Goal: Task Accomplishment & Management: Complete application form

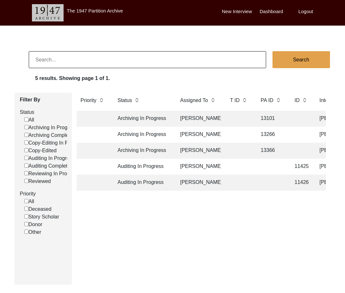
click at [248, 219] on div "Priority Status Assigned To T ID PA ID ID Interviewee Name Interviewer Intervie…" at bounding box center [201, 186] width 259 height 186
click at [161, 118] on td "Archiving In Progress" at bounding box center [142, 118] width 57 height 16
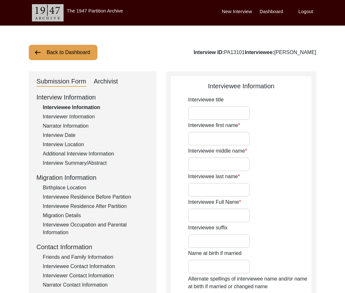
type input "Mr"
type input "[DEMOGRAPHIC_DATA]"
type input "Latif"
type input "Araein"
type input "[PERSON_NAME]"
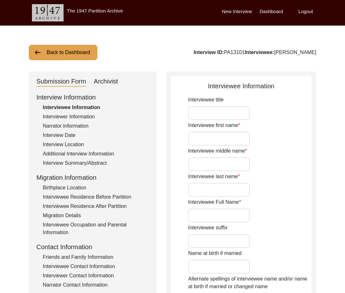
type input "N/A"
type input "[PERSON_NAME]"
type input "[DATE]"
type input "1939"
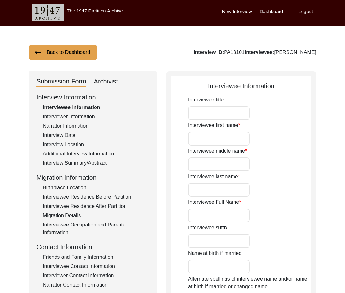
type input "87 Years"
type input "[DEMOGRAPHIC_DATA]"
type input "N/A"
type textarea "N/A"
type input "Punjabi"
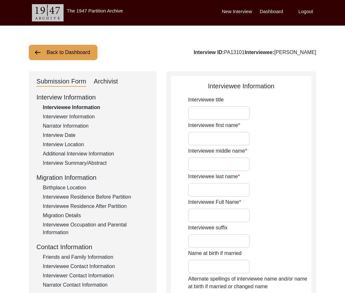
type input "Malwai"
type input "[DEMOGRAPHIC_DATA]"
type input "Araein"
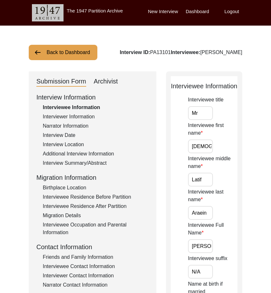
click at [77, 115] on div "Interviewer Information" at bounding box center [96, 117] width 106 height 8
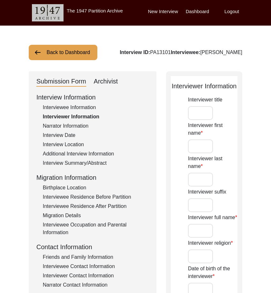
type input "Mr"
type input "[DEMOGRAPHIC_DATA]"
type input "[PERSON_NAME]"
type input "N/A"
type input "[PERSON_NAME]"
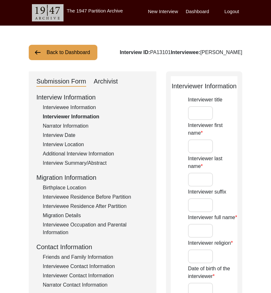
type input "[DEMOGRAPHIC_DATA]"
type input "[DATE]"
type input "[GEOGRAPHIC_DATA] , [GEOGRAPHIC_DATA] , [GEOGRAPHIC_DATA]"
type input "Retired Govt Servant"
type input "Mr"
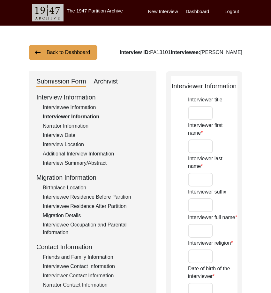
type input "[DEMOGRAPHIC_DATA]"
type input "[PERSON_NAME]"
type input "N/A"
type input "[PERSON_NAME]"
type textarea "A graduate in the subjects of education and [DEMOGRAPHIC_DATA] history."
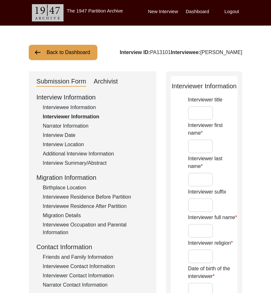
type input "Punjabi"
type input "Malwai"
type textarea "N/A"
click at [77, 107] on div "Interviewee Information" at bounding box center [96, 107] width 106 height 8
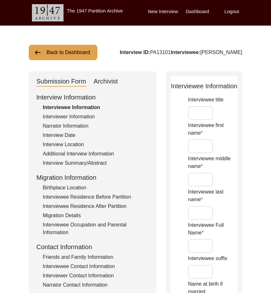
type input "Mr"
type input "[DEMOGRAPHIC_DATA]"
type input "Latif"
type input "Araein"
type input "[PERSON_NAME]"
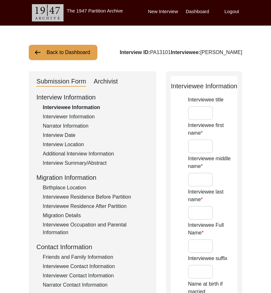
type input "N/A"
type input "[PERSON_NAME]"
type input "[DATE]"
type input "1939"
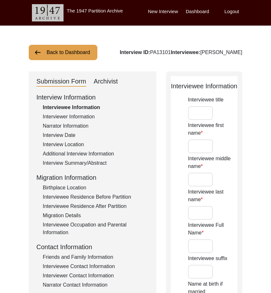
type input "87 Years"
type input "[DEMOGRAPHIC_DATA]"
type input "N/A"
type textarea "N/A"
type input "Punjabi"
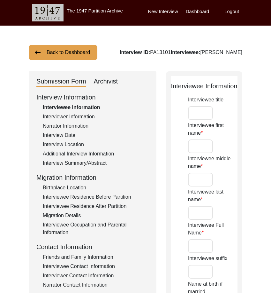
type input "Malwai"
type input "[DEMOGRAPHIC_DATA]"
type input "Araein"
click at [208, 112] on input "Mr" at bounding box center [200, 113] width 25 height 14
type input "Mr."
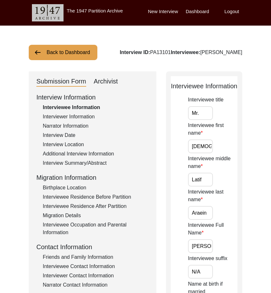
click at [202, 114] on input "Mr." at bounding box center [200, 113] width 25 height 14
drag, startPoint x: 200, startPoint y: 147, endPoint x: 235, endPoint y: 147, distance: 34.5
click at [235, 147] on div "Interviewee first name [PERSON_NAME]" at bounding box center [212, 137] width 49 height 32
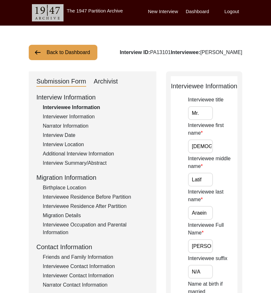
click at [199, 180] on input "Latif" at bounding box center [200, 179] width 25 height 14
click at [206, 181] on input "Latif" at bounding box center [200, 179] width 25 height 14
drag, startPoint x: 198, startPoint y: 208, endPoint x: 219, endPoint y: 230, distance: 30.5
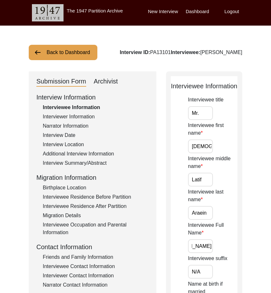
drag, startPoint x: 202, startPoint y: 242, endPoint x: 238, endPoint y: 244, distance: 35.8
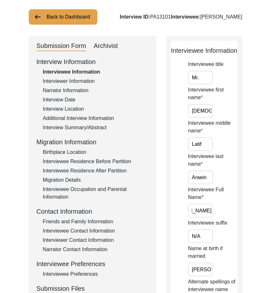
scroll to position [64, 0]
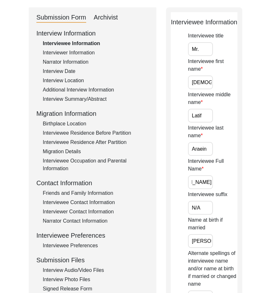
drag, startPoint x: 203, startPoint y: 209, endPoint x: 203, endPoint y: 215, distance: 6.1
click at [203, 210] on input "N/A" at bounding box center [200, 208] width 25 height 14
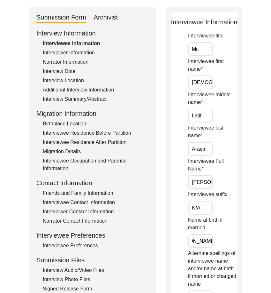
drag, startPoint x: 194, startPoint y: 238, endPoint x: 238, endPoint y: 238, distance: 43.4
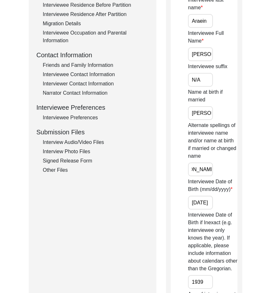
drag, startPoint x: 192, startPoint y: 168, endPoint x: 228, endPoint y: 171, distance: 36.3
click at [228, 170] on div "Alternate spellings of interviewee name and/or name at birth if married or chan…" at bounding box center [212, 148] width 49 height 55
drag, startPoint x: 202, startPoint y: 203, endPoint x: 226, endPoint y: 204, distance: 24.9
click at [226, 204] on div "Interviewee Date of Birth (mm/dd/yyyy) [DEMOGRAPHIC_DATA]" at bounding box center [212, 194] width 49 height 32
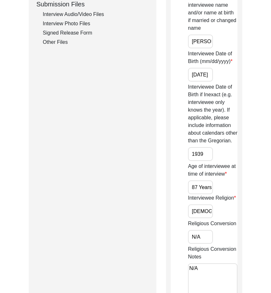
scroll to position [0, 0]
click at [203, 150] on input "1939" at bounding box center [200, 154] width 25 height 14
drag, startPoint x: 197, startPoint y: 186, endPoint x: 238, endPoint y: 189, distance: 40.3
click at [238, 189] on div "Interviewee Information Interviewee title Mr. Interviewee first name [PERSON_NA…" at bounding box center [204, 117] width 76 height 730
type input "87"
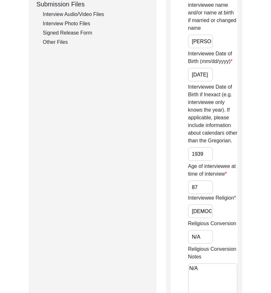
drag, startPoint x: 208, startPoint y: 205, endPoint x: 208, endPoint y: 209, distance: 3.2
click at [208, 206] on input "[DEMOGRAPHIC_DATA]" at bounding box center [200, 211] width 25 height 14
drag, startPoint x: 204, startPoint y: 235, endPoint x: 202, endPoint y: 264, distance: 29.8
click at [204, 235] on input "N/A" at bounding box center [200, 237] width 25 height 14
click at [201, 272] on textarea "N/A" at bounding box center [212, 282] width 49 height 38
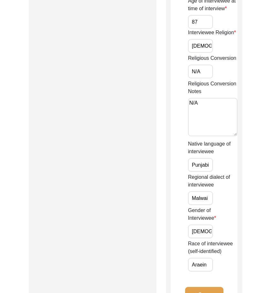
scroll to position [543, 0]
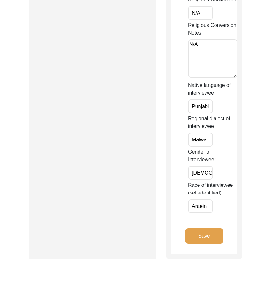
drag, startPoint x: 195, startPoint y: 104, endPoint x: 205, endPoint y: 133, distance: 31.2
click at [226, 110] on div "Native language of interviewee Punjabi" at bounding box center [212, 97] width 49 height 32
drag, startPoint x: 197, startPoint y: 136, endPoint x: 232, endPoint y: 150, distance: 38.0
drag, startPoint x: 189, startPoint y: 174, endPoint x: 216, endPoint y: 185, distance: 28.7
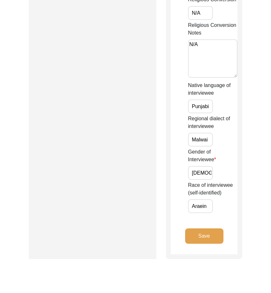
click at [220, 176] on div "Gender of Interviewee [DEMOGRAPHIC_DATA]" at bounding box center [212, 164] width 49 height 32
drag, startPoint x: 201, startPoint y: 205, endPoint x: 226, endPoint y: 209, distance: 25.2
click at [225, 209] on div "Race of interviewee (self-identified) [PERSON_NAME]" at bounding box center [212, 197] width 49 height 32
click at [186, 234] on button "Save" at bounding box center [204, 235] width 38 height 15
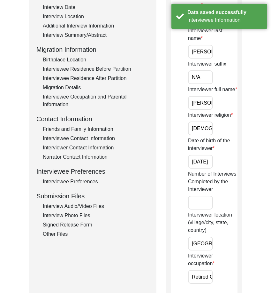
scroll to position [0, 0]
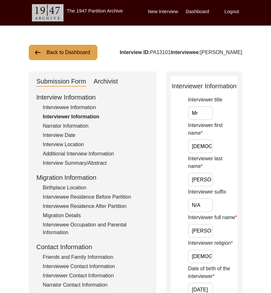
click at [206, 111] on input "Mr" at bounding box center [200, 113] width 25 height 14
type input "Mr."
drag, startPoint x: 204, startPoint y: 147, endPoint x: 246, endPoint y: 156, distance: 43.4
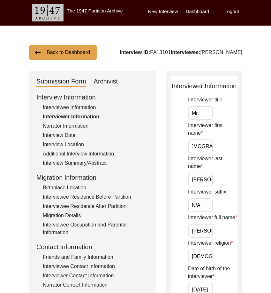
scroll to position [0, 0]
drag, startPoint x: 201, startPoint y: 184, endPoint x: 218, endPoint y: 199, distance: 22.9
click at [211, 206] on input "N/A" at bounding box center [200, 205] width 25 height 14
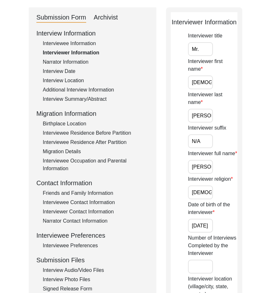
scroll to position [0, 25]
drag, startPoint x: 198, startPoint y: 171, endPoint x: 214, endPoint y: 189, distance: 24.0
click at [211, 190] on input "[DEMOGRAPHIC_DATA]" at bounding box center [200, 192] width 25 height 14
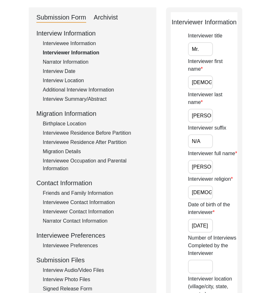
scroll to position [0, 6]
drag, startPoint x: 194, startPoint y: 224, endPoint x: 244, endPoint y: 225, distance: 50.1
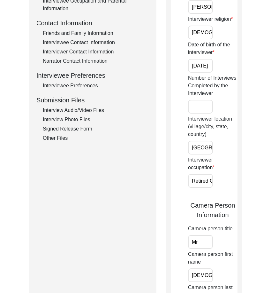
scroll to position [0, 52]
drag, startPoint x: 201, startPoint y: 150, endPoint x: 242, endPoint y: 151, distance: 41.2
click at [242, 151] on div "Interviewer Information Interviewer title Mr. Interviewer first name [PERSON_NA…" at bounding box center [204, 268] width 76 height 840
click at [194, 178] on input "Retired Govt Servant" at bounding box center [200, 181] width 25 height 14
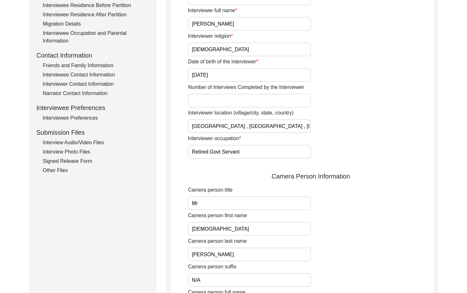
scroll to position [192, 0]
click at [274, 127] on input "[GEOGRAPHIC_DATA] , [GEOGRAPHIC_DATA] , [GEOGRAPHIC_DATA]" at bounding box center [249, 126] width 123 height 14
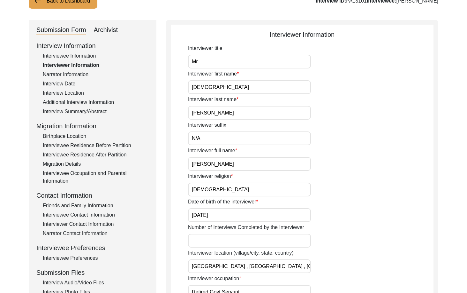
scroll to position [32, 0]
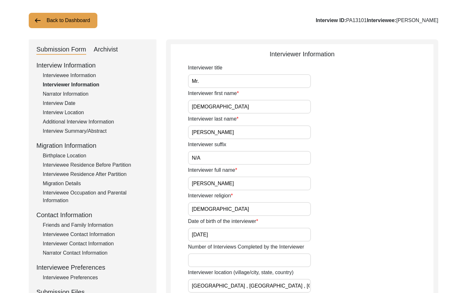
click at [237, 100] on input "[DEMOGRAPHIC_DATA]" at bounding box center [249, 107] width 123 height 14
drag, startPoint x: 221, startPoint y: 128, endPoint x: 225, endPoint y: 141, distance: 13.2
click at [221, 129] on input "[PERSON_NAME]" at bounding box center [249, 132] width 123 height 14
click at [231, 155] on input "N/A" at bounding box center [249, 158] width 123 height 14
click at [287, 184] on input "[PERSON_NAME]" at bounding box center [249, 183] width 123 height 14
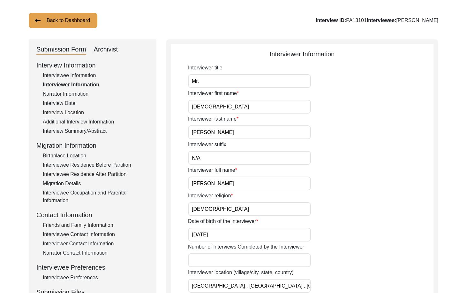
click at [281, 200] on div "Interviewer religion [DEMOGRAPHIC_DATA]" at bounding box center [311, 204] width 246 height 24
click at [280, 205] on input "[DEMOGRAPHIC_DATA]" at bounding box center [249, 209] width 123 height 14
click at [272, 232] on input "[DATE]" at bounding box center [249, 234] width 123 height 14
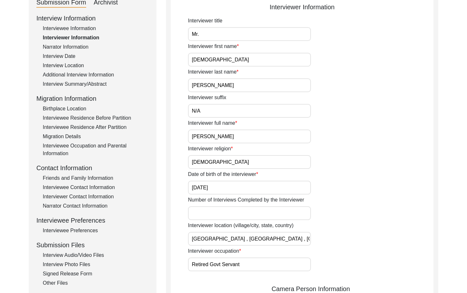
scroll to position [128, 0]
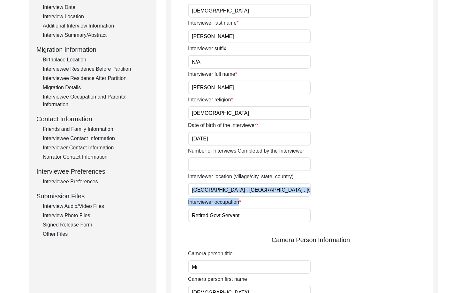
drag, startPoint x: 286, startPoint y: 197, endPoint x: 282, endPoint y: 194, distance: 5.0
click at [283, 194] on div "Interviewer title Mr. Interviewer first name [PERSON_NAME] Interviewer last nam…" at bounding box center [311, 275] width 246 height 614
drag, startPoint x: 258, startPoint y: 193, endPoint x: 220, endPoint y: 190, distance: 38.7
click at [220, 190] on input "[GEOGRAPHIC_DATA] , [GEOGRAPHIC_DATA] , [GEOGRAPHIC_DATA]" at bounding box center [249, 190] width 123 height 14
type input "[GEOGRAPHIC_DATA], [GEOGRAPHIC_DATA], [GEOGRAPHIC_DATA]"
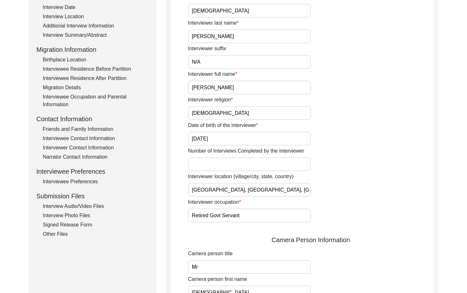
click at [343, 184] on div "Interviewer location (village/city, state, country) [GEOGRAPHIC_DATA], [GEOGRAP…" at bounding box center [311, 184] width 246 height 24
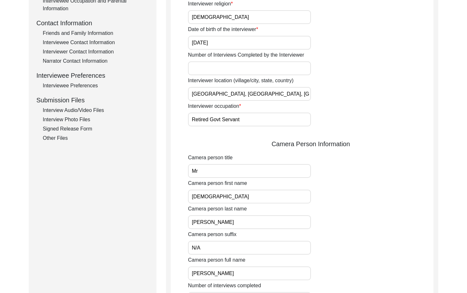
scroll to position [160, 0]
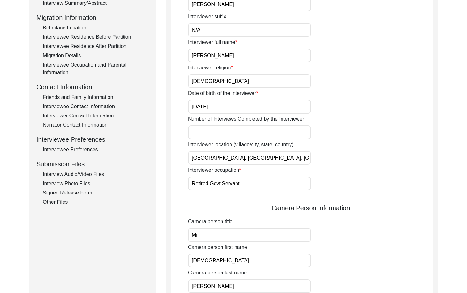
click at [254, 178] on input "Retired Govt Servant" at bounding box center [249, 183] width 123 height 14
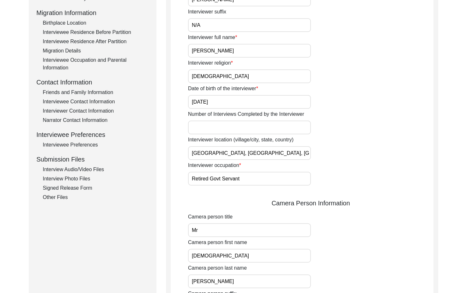
scroll to position [224, 0]
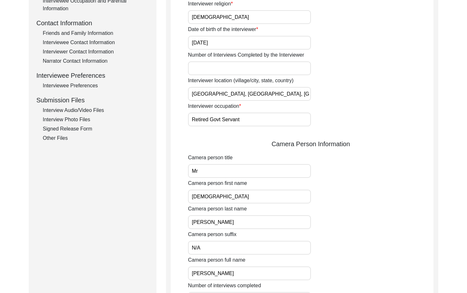
drag, startPoint x: 242, startPoint y: 163, endPoint x: 242, endPoint y: 168, distance: 5.1
click at [242, 163] on div "Camera person title Mr" at bounding box center [311, 166] width 246 height 24
click at [242, 169] on input "Mr" at bounding box center [249, 171] width 123 height 14
type input "Mr."
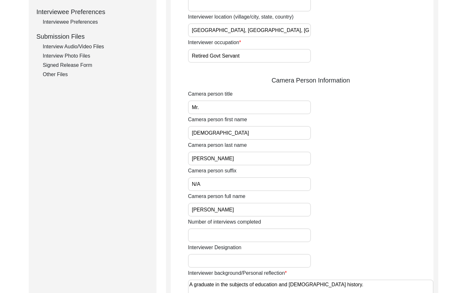
scroll to position [287, 0]
drag, startPoint x: 247, startPoint y: 132, endPoint x: 246, endPoint y: 146, distance: 14.4
click at [247, 132] on input "[DEMOGRAPHIC_DATA]" at bounding box center [249, 133] width 123 height 14
drag, startPoint x: 237, startPoint y: 154, endPoint x: 238, endPoint y: 157, distance: 3.6
click at [237, 154] on input "[PERSON_NAME]" at bounding box center [249, 158] width 123 height 14
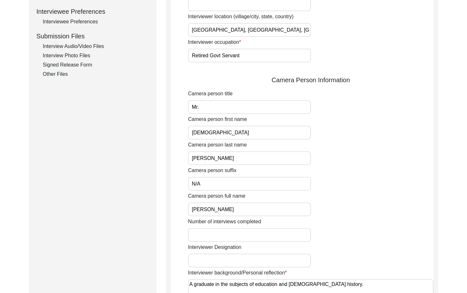
click at [239, 180] on input "N/A" at bounding box center [249, 184] width 123 height 14
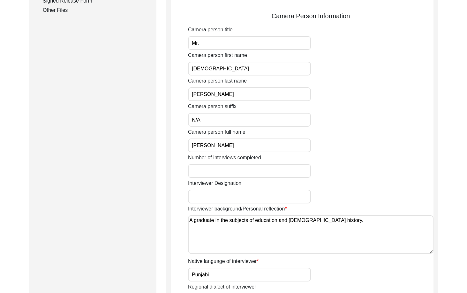
click at [252, 144] on input "[PERSON_NAME]" at bounding box center [249, 145] width 123 height 14
type input "[PERSON_NAME]"
click at [232, 71] on input "[DEMOGRAPHIC_DATA]" at bounding box center [249, 69] width 123 height 14
click at [219, 91] on input "[PERSON_NAME]" at bounding box center [249, 94] width 123 height 14
click at [207, 115] on input "N/A" at bounding box center [249, 120] width 123 height 14
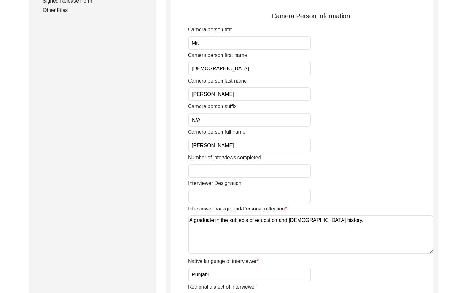
click at [244, 150] on input "[PERSON_NAME]" at bounding box center [249, 145] width 123 height 14
click at [349, 222] on textarea "A graduate in the subjects of education and [DEMOGRAPHIC_DATA] history." at bounding box center [311, 234] width 246 height 38
drag, startPoint x: 357, startPoint y: 222, endPoint x: 157, endPoint y: 223, distance: 200.5
click at [157, 223] on div "Submission Form Archivist Interview Information Interviewee Information Intervi…" at bounding box center [234, 62] width 410 height 685
click at [194, 220] on textarea "A graduate in the subjects of education and [DEMOGRAPHIC_DATA] history." at bounding box center [311, 234] width 246 height 38
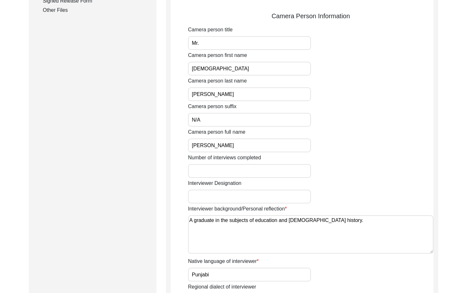
click at [192, 220] on textarea "A graduate in the subjects of education and [DEMOGRAPHIC_DATA] history." at bounding box center [311, 234] width 246 height 38
drag, startPoint x: 357, startPoint y: 225, endPoint x: 167, endPoint y: 220, distance: 190.4
click at [171, 221] on app-interviewer-information "Interviewer Information Interviewer title Mr. Interviewer first name [PERSON_NA…" at bounding box center [302, 65] width 263 height 670
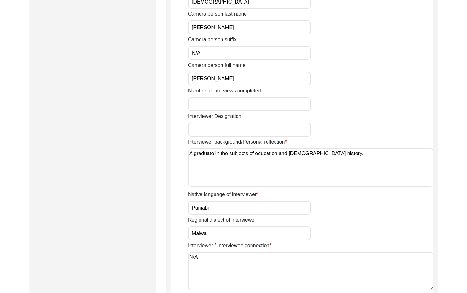
scroll to position [511, 0]
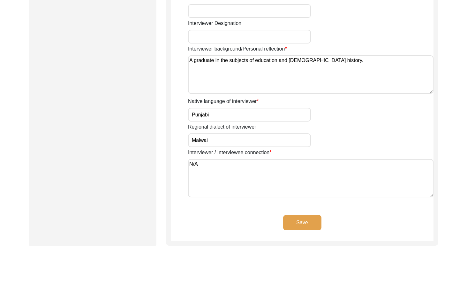
type textarea "A graduate in the subjects of education and [DEMOGRAPHIC_DATA] history."
click at [212, 119] on input "Punjabi" at bounding box center [249, 115] width 123 height 14
click at [215, 136] on input "Malwai" at bounding box center [249, 140] width 123 height 14
click at [210, 171] on textarea "N/A" at bounding box center [311, 178] width 246 height 38
click at [299, 222] on button "Save" at bounding box center [302, 222] width 38 height 15
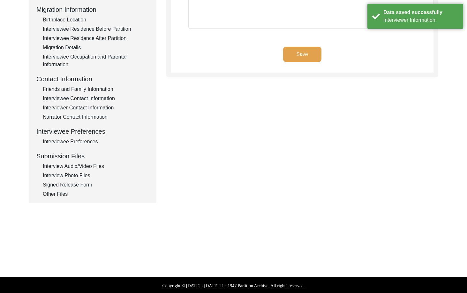
type textarea "N/A"
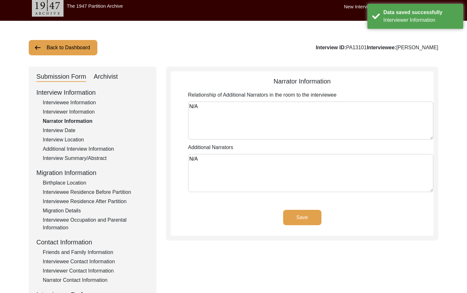
scroll to position [0, 0]
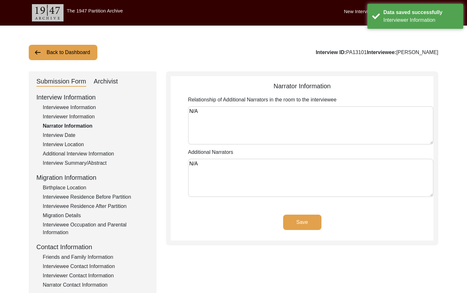
drag, startPoint x: 222, startPoint y: 118, endPoint x: 211, endPoint y: 165, distance: 47.8
click at [222, 119] on textarea "N/A" at bounding box center [311, 125] width 246 height 38
click at [209, 168] on textarea "N/A" at bounding box center [311, 177] width 246 height 38
click at [289, 220] on button "Save" at bounding box center [302, 221] width 38 height 15
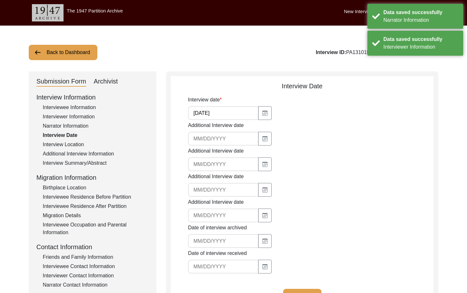
click at [218, 114] on input "[DATE]" at bounding box center [223, 113] width 71 height 14
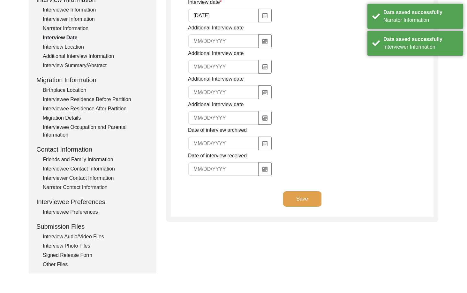
scroll to position [64, 0]
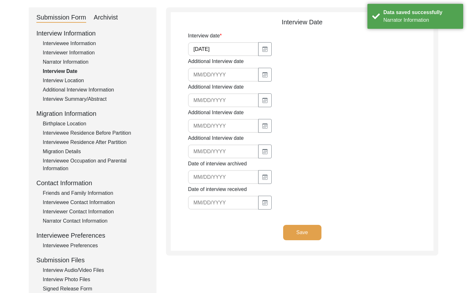
click at [77, 77] on div "Interview Location" at bounding box center [96, 81] width 106 height 8
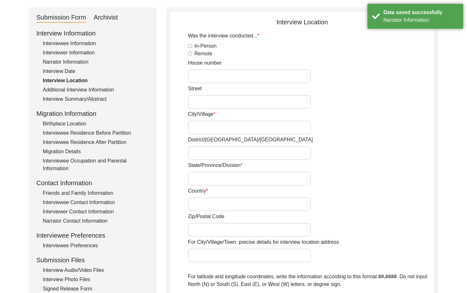
radio input "true"
type input "N/A"
type input "Chak 45 DB"
type input "Bahawalpur / [PERSON_NAME]"
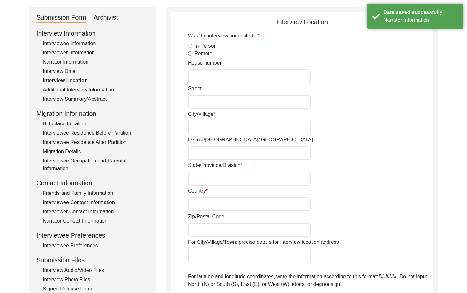
type input "[GEOGRAPHIC_DATA]"
type input "N/A"
type input "Chak 45 DB/ [GEOGRAPHIC_DATA]/ Mundi Yazman"
type input "Chak 45 DB , [GEOGRAPHIC_DATA], [GEOGRAPHIC_DATA]"
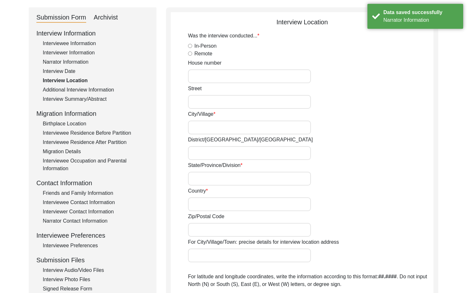
type input "N/A"
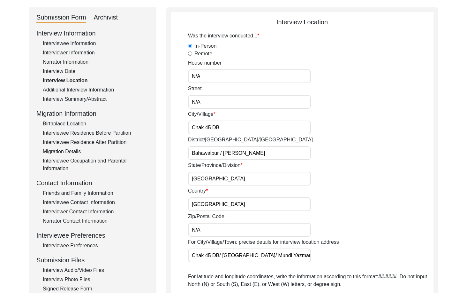
click at [206, 80] on input "N/A" at bounding box center [249, 76] width 123 height 14
click at [207, 102] on input "N/A" at bounding box center [249, 102] width 123 height 14
click at [224, 121] on input "Chak 45 DB" at bounding box center [249, 127] width 123 height 14
click at [261, 122] on input "Chak 45 DB" at bounding box center [249, 127] width 123 height 14
drag, startPoint x: 280, startPoint y: 153, endPoint x: 217, endPoint y: 157, distance: 63.0
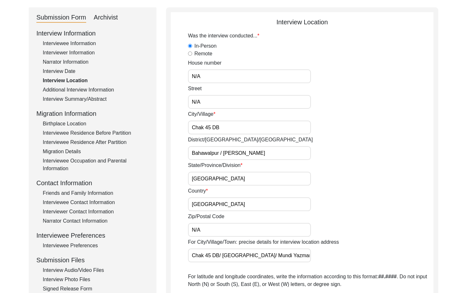
click at [217, 157] on input "Bahawalpur / [PERSON_NAME]" at bounding box center [249, 153] width 123 height 14
drag, startPoint x: 240, startPoint y: 154, endPoint x: 173, endPoint y: 155, distance: 66.7
click at [173, 155] on app-interview-location "Interview Location Was the interview conducted... In-Person Remote House number…" at bounding box center [302, 239] width 263 height 445
type input "Bahawalpur"
click at [177, 167] on app-interview-location "Interview Location Was the interview conducted... In-Person Remote House number…" at bounding box center [302, 239] width 263 height 445
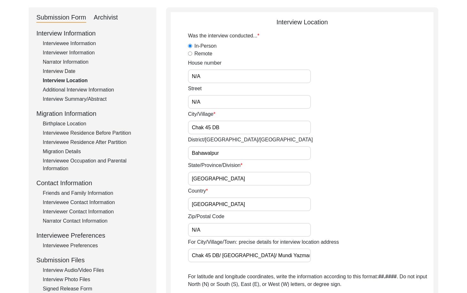
click at [231, 153] on input "Bahawalpur" at bounding box center [249, 153] width 123 height 14
click at [271, 185] on div "Was the interview conducted... In-Person Remote House number N/A Street N/A Cit…" at bounding box center [311, 227] width 246 height 390
click at [261, 181] on input "[GEOGRAPHIC_DATA]" at bounding box center [249, 178] width 123 height 14
click at [248, 204] on input "[GEOGRAPHIC_DATA]" at bounding box center [249, 204] width 123 height 14
click at [234, 228] on input "N/A" at bounding box center [249, 230] width 123 height 14
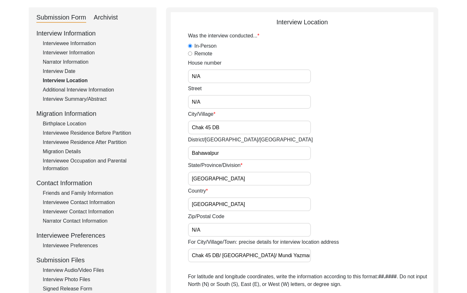
drag, startPoint x: 301, startPoint y: 259, endPoint x: 186, endPoint y: 245, distance: 115.9
click at [186, 245] on app-interview-location "Interview Location Was the interview conducted... In-Person Remote House number…" at bounding box center [302, 239] width 263 height 445
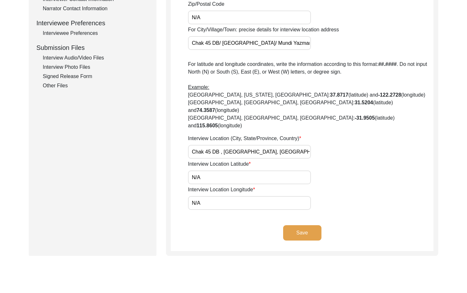
scroll to position [287, 0]
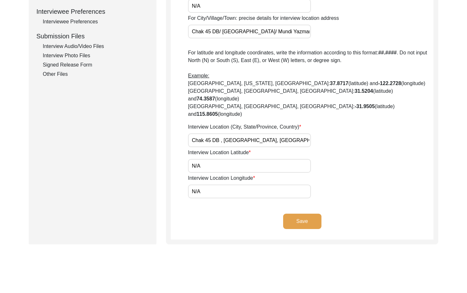
click at [221, 133] on input "Chak 45 DB , [GEOGRAPHIC_DATA], [GEOGRAPHIC_DATA]" at bounding box center [249, 140] width 123 height 14
click at [239, 133] on input "Chak 45 DB, [GEOGRAPHIC_DATA], [GEOGRAPHIC_DATA]" at bounding box center [249, 140] width 123 height 14
click at [241, 133] on input "Chak 45 DB, [GEOGRAPHIC_DATA], [GEOGRAPHIC_DATA]" at bounding box center [249, 140] width 123 height 14
drag, startPoint x: 241, startPoint y: 126, endPoint x: 166, endPoint y: 123, distance: 74.8
click at [166, 123] on div "Interview Location Was the interview conducted... In-Person Remote House number…" at bounding box center [302, 14] width 272 height 460
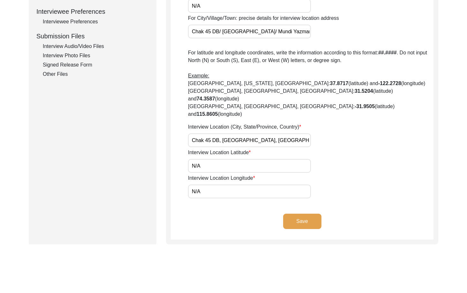
type input "Chak 45 DB, [GEOGRAPHIC_DATA], [GEOGRAPHIC_DATA]"
click at [349, 126] on div "Interview Location (City, State/Province, Country) Chak 45 DB, [GEOGRAPHIC_DATA…" at bounding box center [311, 135] width 246 height 24
click at [228, 159] on input "N/A" at bounding box center [249, 166] width 123 height 14
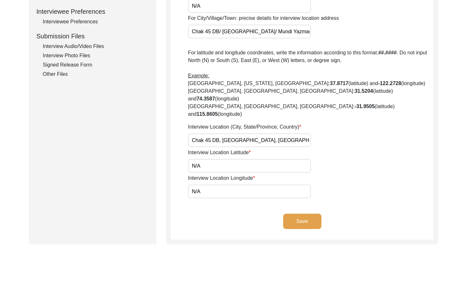
paste input "29.2116"
type input "29.2116"
click at [209, 184] on input "N/A" at bounding box center [249, 191] width 123 height 14
paste input "71.8031"
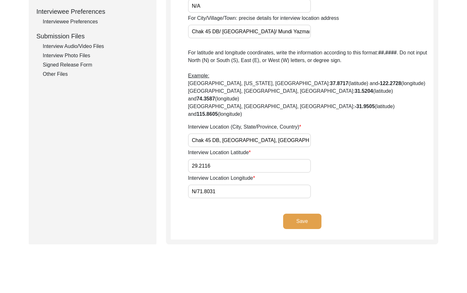
click at [218, 184] on input "N/71.8031" at bounding box center [249, 191] width 123 height 14
paste input "text"
type input "71.8031"
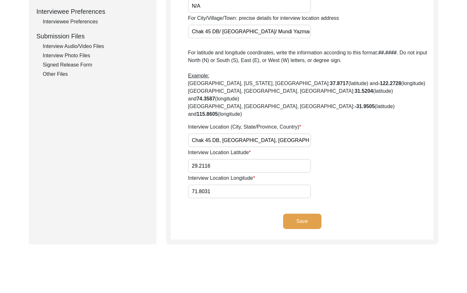
drag, startPoint x: 218, startPoint y: 200, endPoint x: 215, endPoint y: 163, distance: 36.9
click at [217, 195] on app-interview-location "Interview Location Was the interview conducted... In-Person Remote House number…" at bounding box center [302, 16] width 263 height 445
click at [215, 159] on input "29.2116" at bounding box center [249, 166] width 123 height 14
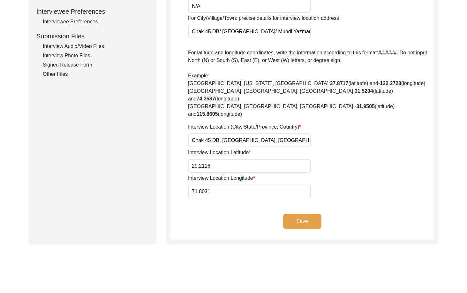
drag, startPoint x: 218, startPoint y: 210, endPoint x: 249, endPoint y: 192, distance: 36.4
click at [222, 213] on div "Save" at bounding box center [302, 226] width 263 height 26
click at [218, 184] on input "71.8031" at bounding box center [249, 191] width 123 height 14
click at [316, 213] on button "Save" at bounding box center [302, 220] width 38 height 15
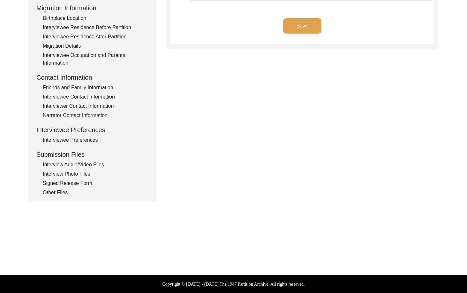
type input "Punjabi"
type textarea "N/A"
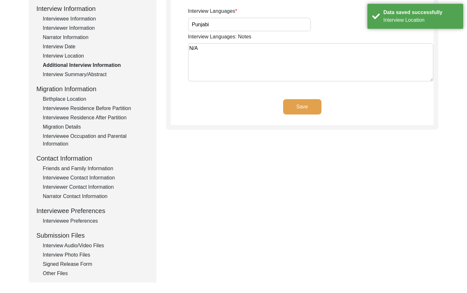
scroll to position [10, 0]
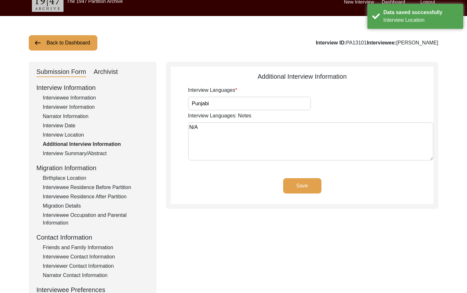
click at [220, 100] on input "Punjabi" at bounding box center [249, 103] width 123 height 14
click at [208, 128] on textarea "N/A" at bounding box center [311, 141] width 246 height 38
click at [99, 159] on div "Interview Information Interviewee Information Interviewer Information Narrator …" at bounding box center [92, 219] width 112 height 273
click at [96, 175] on div "Birthplace Location" at bounding box center [96, 178] width 106 height 8
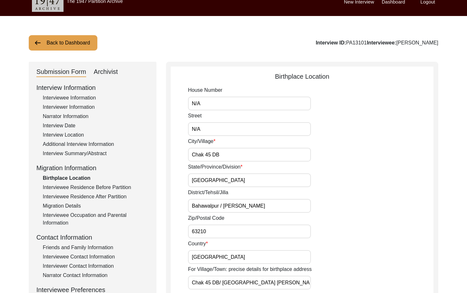
click at [204, 99] on input "N/A" at bounding box center [249, 103] width 123 height 14
click at [219, 119] on div "Street N/A" at bounding box center [311, 124] width 246 height 24
click at [229, 143] on div "City/Village Chak 45 DB" at bounding box center [311, 149] width 246 height 24
drag, startPoint x: 235, startPoint y: 148, endPoint x: 233, endPoint y: 142, distance: 6.3
click at [236, 149] on input "Chak 45 DB" at bounding box center [249, 155] width 123 height 14
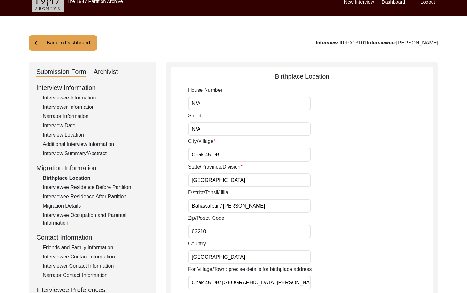
click at [223, 132] on input "N/A" at bounding box center [249, 129] width 123 height 14
click at [229, 158] on input "Chak 45 DB" at bounding box center [249, 155] width 123 height 14
click at [223, 175] on input "[GEOGRAPHIC_DATA]" at bounding box center [249, 180] width 123 height 14
drag, startPoint x: 274, startPoint y: 202, endPoint x: 219, endPoint y: 206, distance: 55.4
click at [219, 206] on input "Bahawalpur / [PERSON_NAME]" at bounding box center [249, 206] width 123 height 14
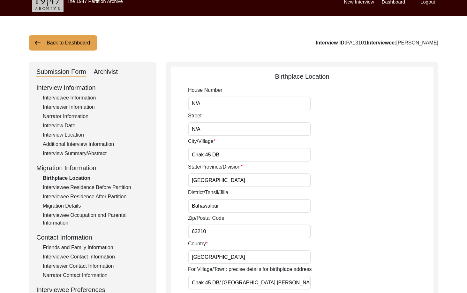
drag, startPoint x: 223, startPoint y: 206, endPoint x: 211, endPoint y: 186, distance: 22.2
click at [174, 204] on app-birthplace-location "Birthplace Location House Number N/A Street N/A City/Village Chak 45 DB State/P…" at bounding box center [302, 281] width 263 height 418
type input "Bahawalpur"
click at [220, 180] on input "[GEOGRAPHIC_DATA]" at bounding box center [249, 180] width 123 height 14
drag, startPoint x: 227, startPoint y: 157, endPoint x: 169, endPoint y: 159, distance: 58.2
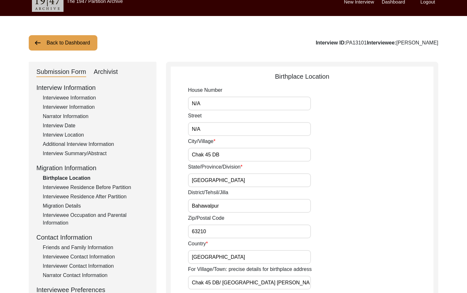
click at [167, 156] on div "Birthplace Location House Number N/A Street N/A City/Village Chak 45 DB State/P…" at bounding box center [302, 278] width 272 height 433
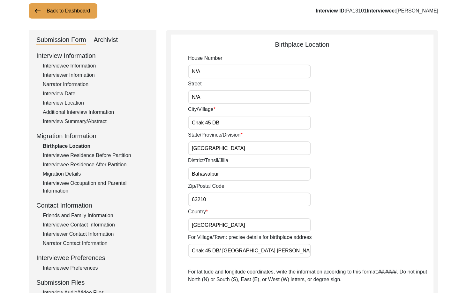
drag, startPoint x: 217, startPoint y: 205, endPoint x: 162, endPoint y: 203, distance: 55.3
click at [162, 202] on div "Submission Form Archivist Interview Information Interviewee Information Intervi…" at bounding box center [234, 246] width 410 height 433
drag, startPoint x: 224, startPoint y: 227, endPoint x: 158, endPoint y: 225, distance: 65.2
click at [160, 225] on div "Submission Form Archivist Interview Information Interviewee Information Intervi…" at bounding box center [234, 246] width 410 height 433
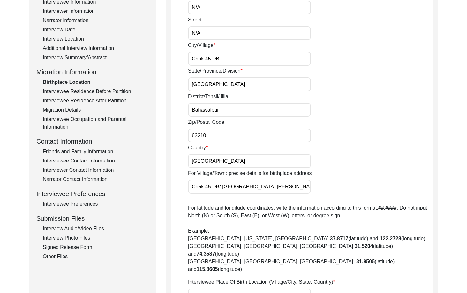
drag, startPoint x: 300, startPoint y: 183, endPoint x: 152, endPoint y: 183, distance: 147.5
click at [156, 183] on div "Submission Form Archivist Interview Information Interviewee Information Intervi…" at bounding box center [234, 182] width 410 height 433
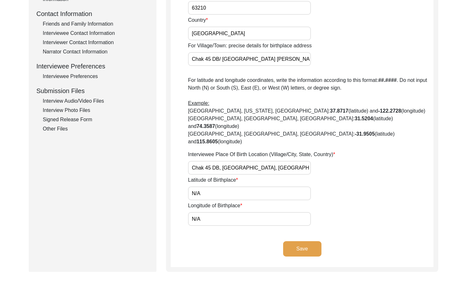
scroll to position [233, 0]
drag, startPoint x: 259, startPoint y: 149, endPoint x: 167, endPoint y: 147, distance: 91.7
click at [167, 147] on div "Birthplace Location House Number N/A Street N/A City/Village Chak 45 DB State/P…" at bounding box center [302, 54] width 272 height 433
click at [263, 186] on input "N/A" at bounding box center [249, 193] width 123 height 14
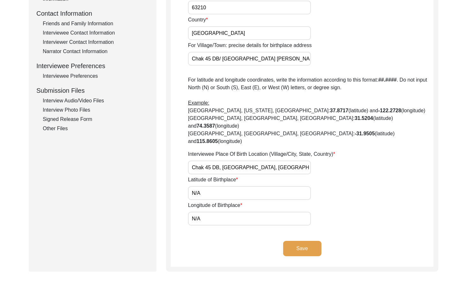
click at [263, 186] on input "N/A" at bounding box center [249, 193] width 123 height 14
paste input "29.2116"
type input "29.2116"
click at [227, 211] on input "N/A" at bounding box center [249, 218] width 123 height 14
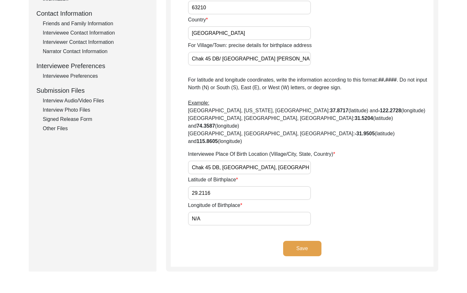
click at [227, 211] on input "N/A" at bounding box center [249, 218] width 123 height 14
paste input "71.8031"
type input "71.8031"
click at [211, 240] on div "Save" at bounding box center [302, 253] width 263 height 26
click at [308, 240] on button "Save" at bounding box center [302, 247] width 38 height 15
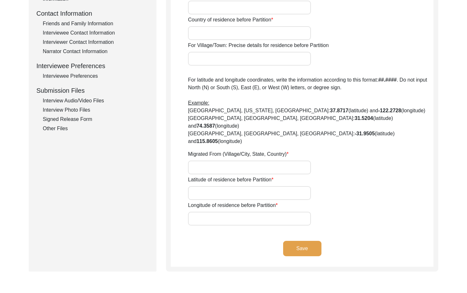
type input "N/A"
type input "Chak 45 DB"
type input "[GEOGRAPHIC_DATA]"
type input "Bahawalpur /[PERSON_NAME]"
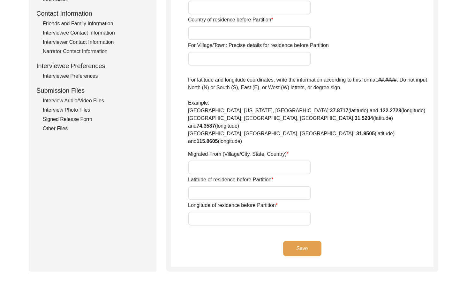
type input "63210"
type input "[GEOGRAPHIC_DATA]"
type input "Chak 45 DB/ [GEOGRAPHIC_DATA]/ [PERSON_NAME]"
type input "Did Not Migrate"
type input "N/A"
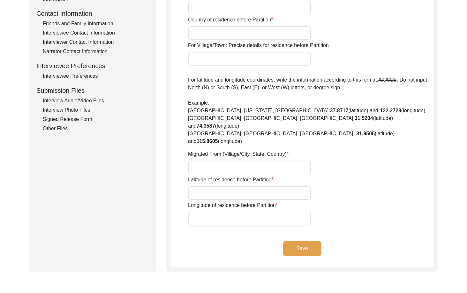
type input "N/A"
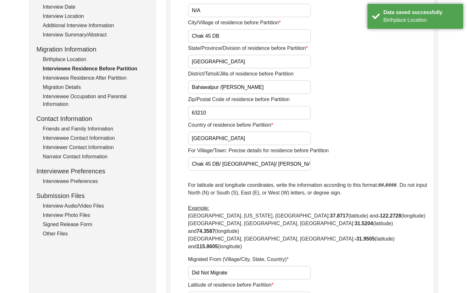
scroll to position [10, 0]
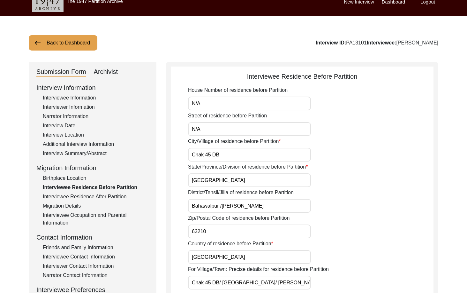
drag, startPoint x: 228, startPoint y: 153, endPoint x: 180, endPoint y: 155, distance: 48.3
click at [179, 155] on app-residence-before-partition "Interviewee Residence Before Partition House Number of residence before Partiti…" at bounding box center [302, 281] width 263 height 418
click at [208, 179] on input "[GEOGRAPHIC_DATA]" at bounding box center [249, 180] width 123 height 14
click at [175, 185] on app-residence-before-partition "Interviewee Residence Before Partition House Number of residence before Partiti…" at bounding box center [302, 281] width 263 height 418
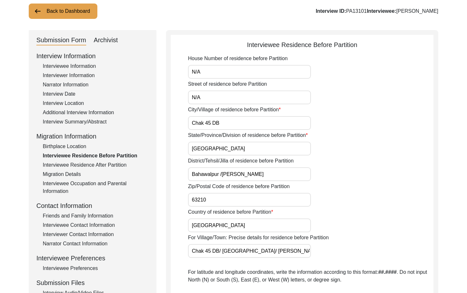
scroll to position [42, 0]
drag, startPoint x: 264, startPoint y: 176, endPoint x: 219, endPoint y: 173, distance: 45.1
click at [219, 173] on input "Bahawalpur /[PERSON_NAME]" at bounding box center [249, 174] width 123 height 14
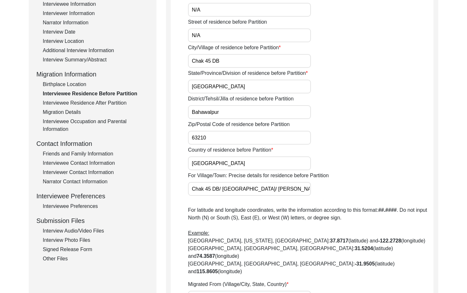
scroll to position [105, 0]
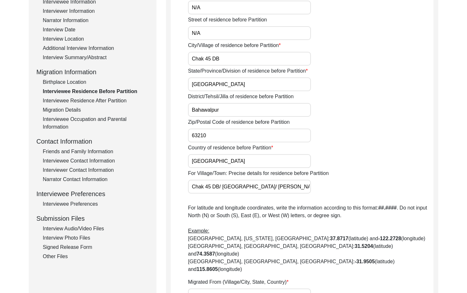
type input "Bahawalpur"
drag, startPoint x: 211, startPoint y: 136, endPoint x: 210, endPoint y: 144, distance: 8.0
click at [211, 136] on input "63210" at bounding box center [249, 135] width 123 height 14
click at [214, 154] on input "[GEOGRAPHIC_DATA]" at bounding box center [249, 161] width 123 height 14
click at [217, 160] on input "[GEOGRAPHIC_DATA]" at bounding box center [249, 161] width 123 height 14
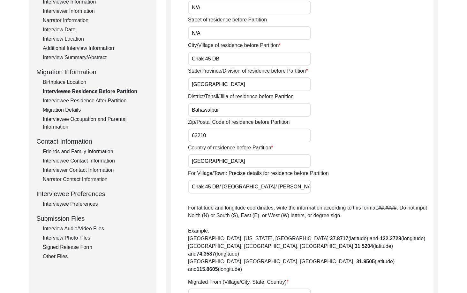
drag, startPoint x: 297, startPoint y: 189, endPoint x: 150, endPoint y: 187, distance: 147.5
click at [154, 188] on div "Submission Form Archivist Interview Information Interviewee Information Intervi…" at bounding box center [234, 182] width 410 height 433
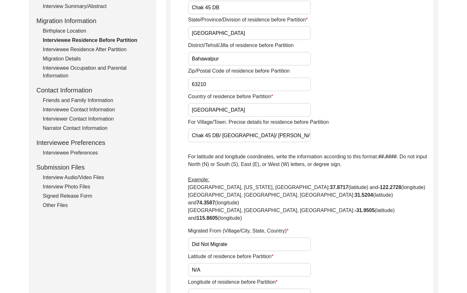
scroll to position [233, 0]
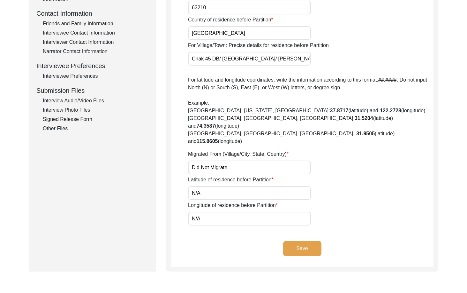
click at [233, 160] on input "Did Not Migrate" at bounding box center [249, 167] width 123 height 14
click at [256, 160] on input "Did Not Migrate" at bounding box center [249, 167] width 123 height 14
paste input "Chak 45 DB, [GEOGRAPHIC_DATA], [GEOGRAPHIC_DATA]"
click at [256, 160] on input "Did Not Chak 45 DB, [GEOGRAPHIC_DATA], [GEOGRAPHIC_DATA]" at bounding box center [249, 167] width 123 height 14
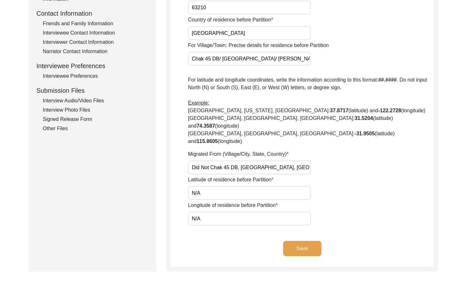
click at [256, 160] on input "Did Not Chak 45 DB, [GEOGRAPHIC_DATA], [GEOGRAPHIC_DATA]" at bounding box center [249, 167] width 123 height 14
paste input "text"
type input "Chak 45 DB, [GEOGRAPHIC_DATA], [GEOGRAPHIC_DATA]"
click at [342, 155] on div "Migrated From (Village/City, State, Country) Chak 45 DB, [GEOGRAPHIC_DATA], [GE…" at bounding box center [311, 162] width 246 height 24
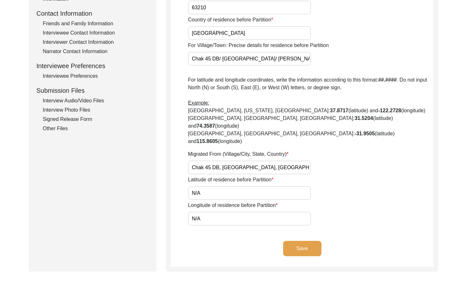
click at [301, 160] on input "Chak 45 DB, [GEOGRAPHIC_DATA], [GEOGRAPHIC_DATA]" at bounding box center [249, 167] width 123 height 14
click at [300, 160] on input "Chak 45 DB, [GEOGRAPHIC_DATA], [GEOGRAPHIC_DATA]" at bounding box center [249, 167] width 123 height 14
click at [349, 156] on div "Migrated From (Village/City, State, Country) Chak 45 DB, [GEOGRAPHIC_DATA], [GE…" at bounding box center [311, 162] width 246 height 24
click at [205, 186] on input "N/A" at bounding box center [249, 193] width 123 height 14
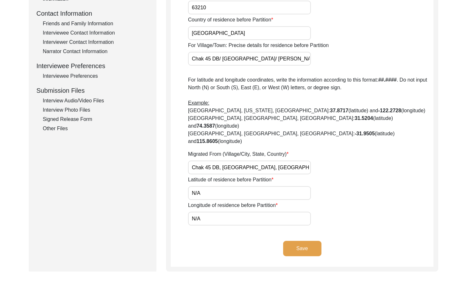
click at [205, 186] on input "N/A" at bounding box center [249, 193] width 123 height 14
paste input "29.2116"
click at [205, 186] on input "N/29.2116" at bounding box center [249, 193] width 123 height 14
paste input "text"
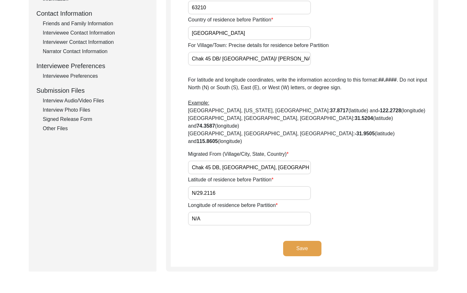
click at [205, 186] on input "N/29.2116" at bounding box center [249, 193] width 123 height 14
type input "29.2116"
click at [217, 211] on input "N/A" at bounding box center [249, 218] width 123 height 14
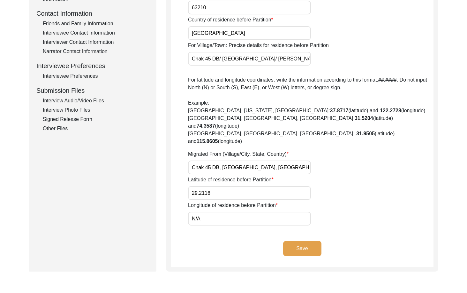
paste input "71.8031"
type input "71.8031"
click at [216, 222] on app-residence-before-partition "Interviewee Residence Before Partition House Number of residence before Partiti…" at bounding box center [302, 57] width 263 height 418
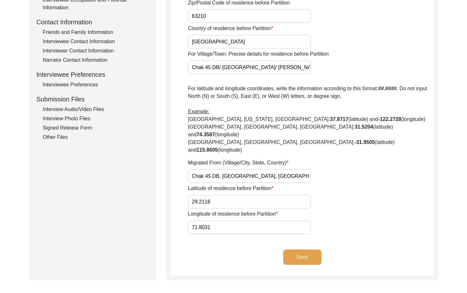
scroll to position [255, 0]
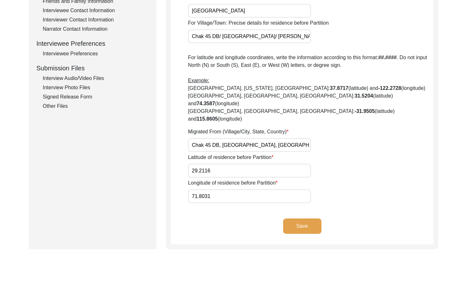
click at [296, 218] on div "Save" at bounding box center [302, 231] width 263 height 26
click at [292, 218] on button "Save" at bounding box center [302, 225] width 38 height 15
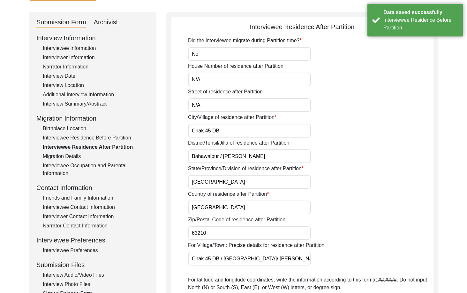
scroll to position [0, 0]
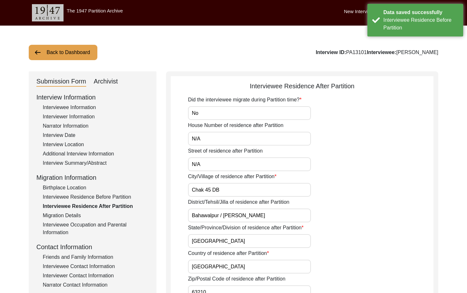
click at [228, 115] on input "No" at bounding box center [249, 113] width 123 height 14
click at [209, 142] on input "N/A" at bounding box center [249, 139] width 123 height 14
drag, startPoint x: 203, startPoint y: 162, endPoint x: 205, endPoint y: 165, distance: 3.6
click at [203, 162] on input "N/A" at bounding box center [249, 164] width 123 height 14
click at [212, 183] on input "Chak 45 DB" at bounding box center [249, 190] width 123 height 14
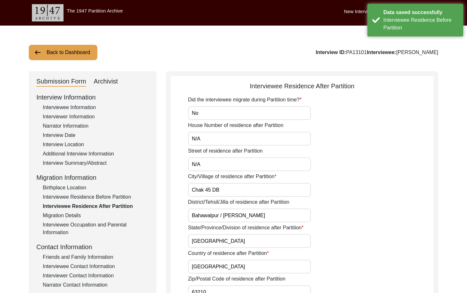
click at [231, 187] on input "Chak 45 DB" at bounding box center [249, 190] width 123 height 14
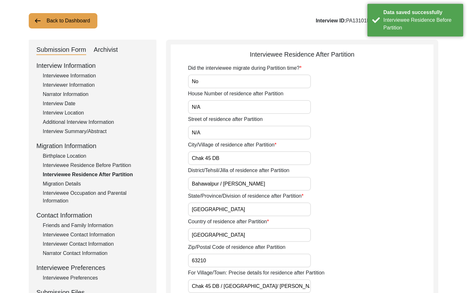
scroll to position [32, 0]
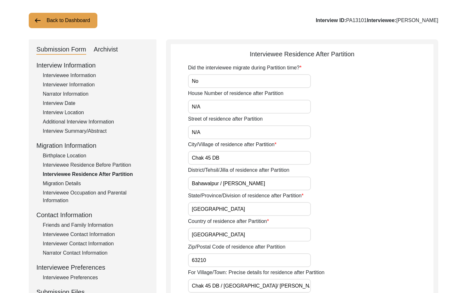
drag, startPoint x: 267, startPoint y: 185, endPoint x: 219, endPoint y: 185, distance: 48.5
click at [219, 185] on input "Bahawalpur / [PERSON_NAME]" at bounding box center [249, 183] width 123 height 14
drag, startPoint x: 224, startPoint y: 186, endPoint x: 192, endPoint y: 174, distance: 34.2
click at [176, 180] on app-residence-after-partition "Interviewee Residence After Partition Did the interviewee migrate during Partit…" at bounding box center [302, 271] width 263 height 444
type input "Bahawalpur"
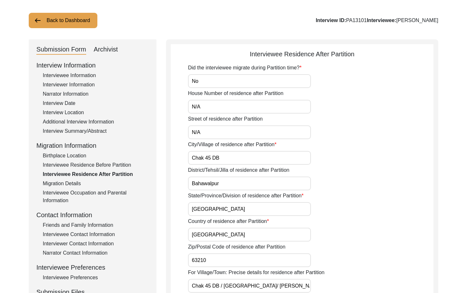
click at [230, 164] on div "Did the interviewee migrate during Partition time? No House Number of residence…" at bounding box center [311, 258] width 246 height 388
click at [229, 162] on input "Chak 45 DB" at bounding box center [249, 158] width 123 height 14
click at [216, 133] on input "N/A" at bounding box center [249, 132] width 123 height 14
click at [211, 106] on input "N/A" at bounding box center [249, 107] width 123 height 14
click at [206, 72] on div "Did the interviewee migrate during Partition time? No" at bounding box center [311, 76] width 246 height 24
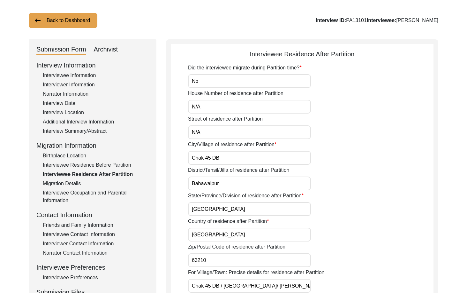
click at [200, 82] on input "No" at bounding box center [249, 81] width 123 height 14
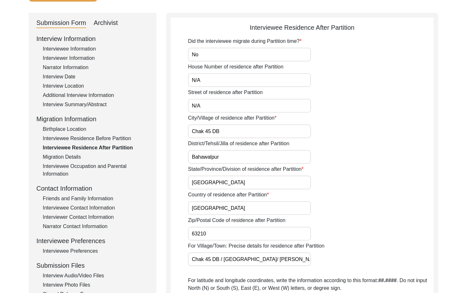
scroll to position [96, 0]
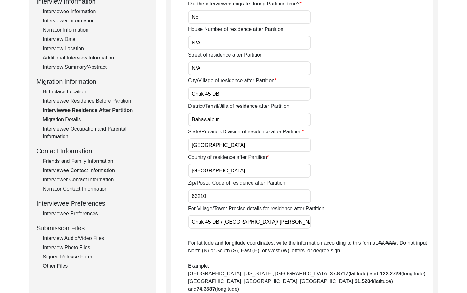
drag, startPoint x: 214, startPoint y: 137, endPoint x: 179, endPoint y: 139, distance: 35.2
click at [179, 139] on app-residence-after-partition "Interviewee Residence After Partition Did the interviewee migrate during Partit…" at bounding box center [302, 207] width 263 height 444
drag, startPoint x: 219, startPoint y: 143, endPoint x: 171, endPoint y: 154, distance: 48.4
click at [165, 147] on div "Submission Form Archivist Interview Information Interviewee Information Intervi…" at bounding box center [234, 204] width 410 height 459
click at [230, 177] on div "Did the interviewee migrate during Partition time? No House Number of residence…" at bounding box center [311, 194] width 246 height 388
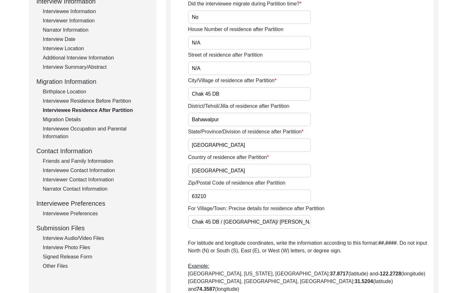
click at [224, 176] on input "[GEOGRAPHIC_DATA]" at bounding box center [249, 171] width 123 height 14
click at [221, 193] on input "63210" at bounding box center [249, 196] width 123 height 14
drag, startPoint x: 232, startPoint y: 223, endPoint x: 331, endPoint y: 224, distance: 99.0
click at [339, 224] on div "For Village/Town: Precise details for residence after Partition Chak 45 DB / [G…" at bounding box center [311, 216] width 246 height 24
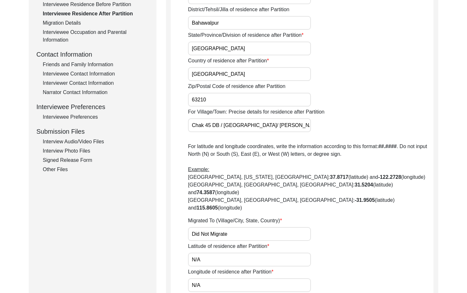
scroll to position [287, 0]
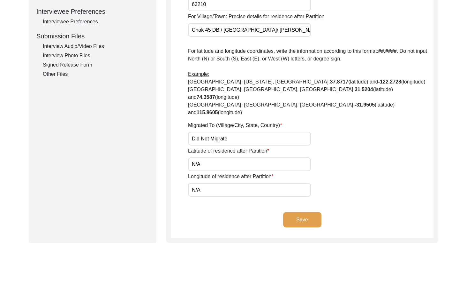
click at [240, 132] on input "Did Not Migrate" at bounding box center [249, 139] width 123 height 14
click at [202, 157] on input "N/A" at bounding box center [249, 164] width 123 height 14
click at [208, 157] on input "N/A" at bounding box center [249, 164] width 123 height 14
click at [205, 183] on input "N/A" at bounding box center [249, 190] width 123 height 14
click at [307, 212] on button "Save" at bounding box center [302, 219] width 38 height 15
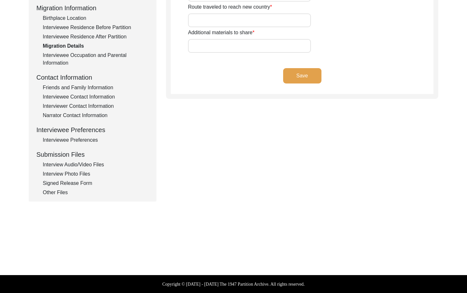
type input "N/A"
type input "Did not travel"
type input "Did Not travel"
type input "N/A"
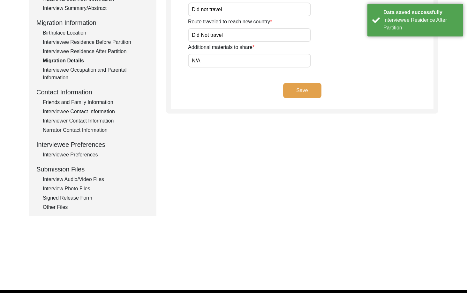
scroll to position [10, 0]
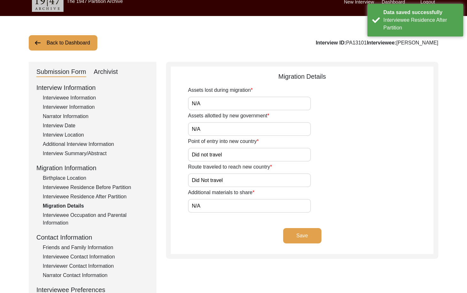
drag, startPoint x: 210, startPoint y: 105, endPoint x: 180, endPoint y: 105, distance: 29.7
click at [180, 105] on app-migration-details "Migration Details Assets lost during migration N/A Assets allotted by new gover…" at bounding box center [302, 163] width 263 height 182
click at [194, 125] on input "N/A" at bounding box center [249, 129] width 123 height 14
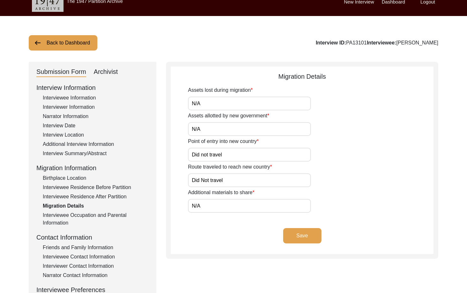
click at [227, 151] on input "Did not travel" at bounding box center [249, 155] width 123 height 14
paste input "N/A"
type input "N/A"
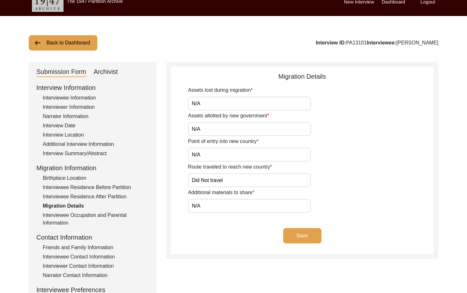
click at [241, 172] on div "Route traveled to reach new country Did Not travel" at bounding box center [311, 175] width 246 height 24
click at [241, 175] on input "Did Not travel" at bounding box center [249, 180] width 123 height 14
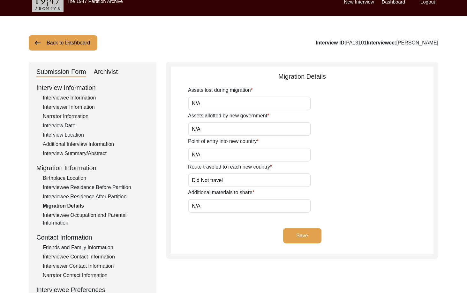
click at [241, 175] on input "Did Not travel" at bounding box center [249, 180] width 123 height 14
paste input "N/A"
type input "N/A"
click at [149, 197] on div "Submission Form Archivist Interview Information Interviewee Information Intervi…" at bounding box center [93, 211] width 128 height 299
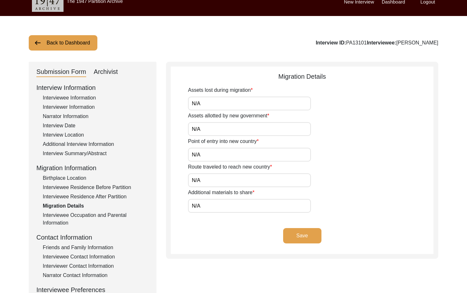
click at [199, 204] on input "N/A" at bounding box center [249, 206] width 123 height 14
click at [176, 200] on app-migration-details "Migration Details Assets lost during migration N/A Assets allotted by new gover…" at bounding box center [302, 163] width 263 height 182
click at [305, 240] on button "Save" at bounding box center [302, 235] width 38 height 15
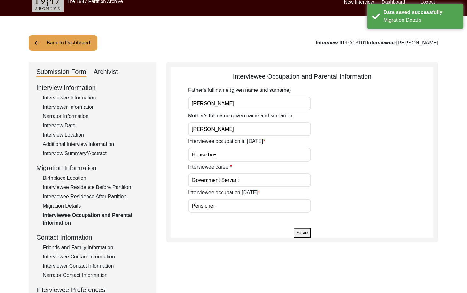
drag, startPoint x: 221, startPoint y: 106, endPoint x: 157, endPoint y: 105, distance: 63.6
click at [157, 105] on div "Submission Form Archivist Interview Information Interviewee Information Intervi…" at bounding box center [234, 211] width 410 height 299
drag, startPoint x: 224, startPoint y: 122, endPoint x: 171, endPoint y: 128, distance: 52.7
click at [171, 128] on app-parental-information "Interviewee Occupation and Parental Information Father's full name (given name …" at bounding box center [302, 155] width 263 height 166
click at [239, 159] on input "House boy" at bounding box center [249, 155] width 123 height 14
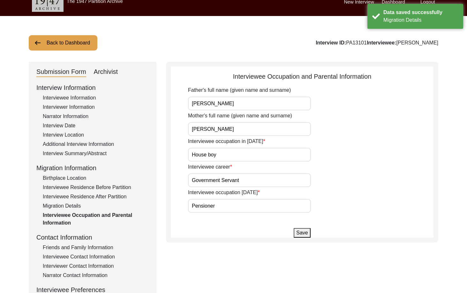
click at [163, 154] on div "Submission Form Archivist Interview Information Interviewee Information Intervi…" at bounding box center [234, 211] width 410 height 299
drag, startPoint x: 251, startPoint y: 180, endPoint x: 150, endPoint y: 178, distance: 100.6
click at [150, 178] on div "Submission Form Archivist Interview Information Interviewee Information Intervi…" at bounding box center [234, 211] width 410 height 299
click at [227, 200] on input "Pensioner" at bounding box center [249, 206] width 123 height 14
click at [165, 191] on div "Submission Form Archivist Interview Information Interviewee Information Intervi…" at bounding box center [234, 211] width 410 height 299
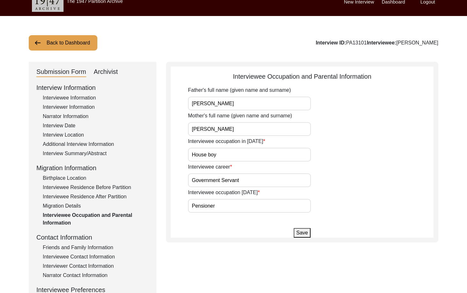
click at [77, 250] on div "Friends and Family Information" at bounding box center [96, 247] width 106 height 8
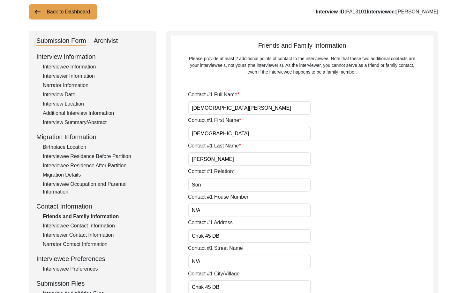
scroll to position [42, 0]
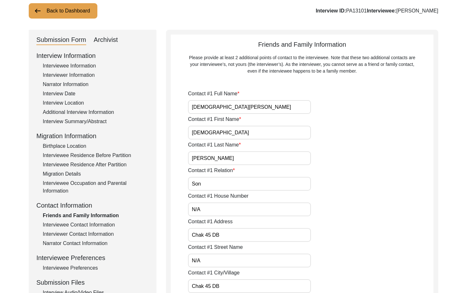
drag, startPoint x: 262, startPoint y: 101, endPoint x: 186, endPoint y: 102, distance: 75.4
drag, startPoint x: 195, startPoint y: 131, endPoint x: 175, endPoint y: 133, distance: 20.8
drag, startPoint x: 219, startPoint y: 156, endPoint x: 172, endPoint y: 157, distance: 46.9
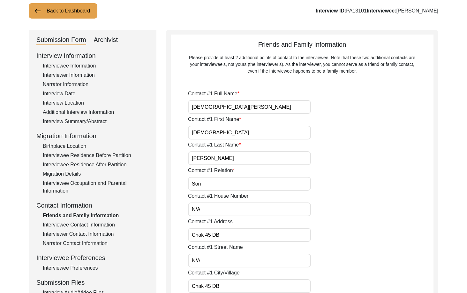
drag, startPoint x: 213, startPoint y: 189, endPoint x: 182, endPoint y: 187, distance: 31.4
click at [214, 209] on input "N/A" at bounding box center [249, 209] width 123 height 14
click at [228, 233] on input "Chak 45 DB" at bounding box center [249, 235] width 123 height 14
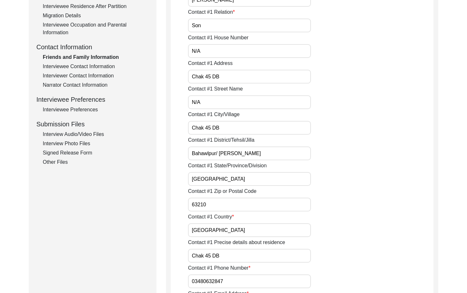
scroll to position [201, 0]
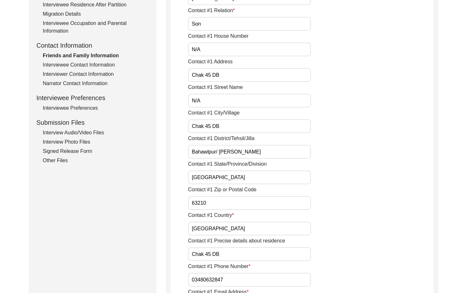
click at [193, 102] on input "N/A" at bounding box center [249, 101] width 123 height 14
click at [232, 120] on input "Chak 45 DB" at bounding box center [249, 126] width 123 height 14
drag, startPoint x: 258, startPoint y: 150, endPoint x: 159, endPoint y: 148, distance: 98.4
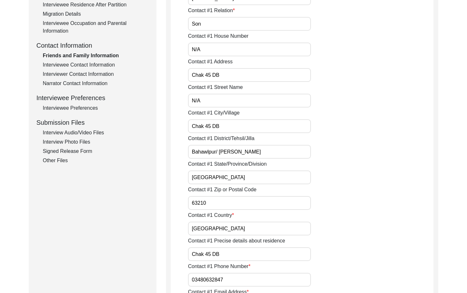
drag, startPoint x: 257, startPoint y: 153, endPoint x: 216, endPoint y: 152, distance: 41.2
click at [216, 152] on input "Bahawlpur/ [PERSON_NAME]" at bounding box center [249, 152] width 123 height 14
click at [251, 178] on input "[GEOGRAPHIC_DATA]" at bounding box center [249, 177] width 123 height 14
click at [262, 153] on input "Bahawlpur/ [PERSON_NAME]" at bounding box center [249, 152] width 123 height 14
drag, startPoint x: 256, startPoint y: 153, endPoint x: 216, endPoint y: 153, distance: 39.9
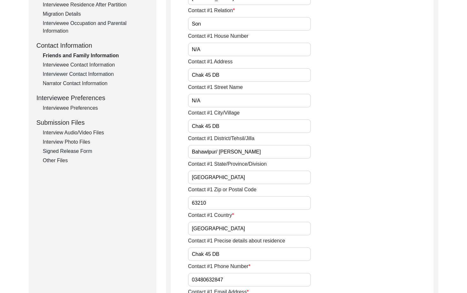
click at [216, 153] on input "Bahawlpur/ [PERSON_NAME]" at bounding box center [249, 152] width 123 height 14
type input "Bahawlpur"
click at [212, 178] on input "[GEOGRAPHIC_DATA]" at bounding box center [249, 177] width 123 height 14
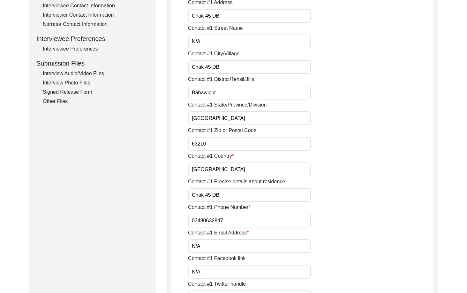
scroll to position [265, 0]
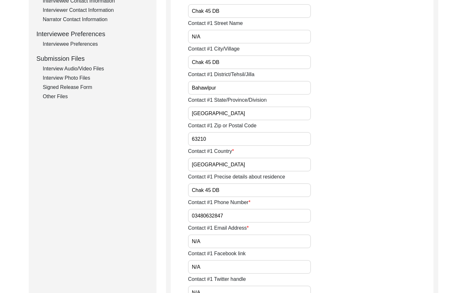
drag, startPoint x: 211, startPoint y: 135, endPoint x: 155, endPoint y: 136, distance: 55.9
drag, startPoint x: 222, startPoint y: 163, endPoint x: 167, endPoint y: 164, distance: 55.2
drag, startPoint x: 225, startPoint y: 189, endPoint x: 167, endPoint y: 193, distance: 58.0
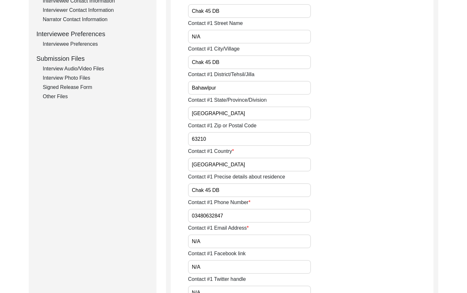
click at [190, 214] on input "03480632847" at bounding box center [249, 216] width 123 height 14
paste input "+92"
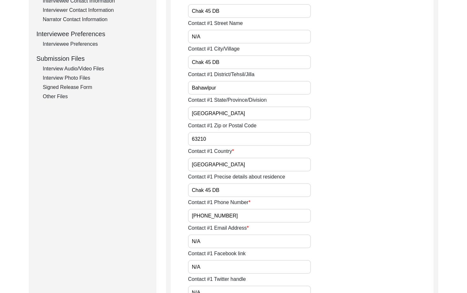
drag, startPoint x: 190, startPoint y: 214, endPoint x: 265, endPoint y: 216, distance: 75.1
click at [264, 216] on input "[PHONE_NUMBER]" at bounding box center [249, 216] width 123 height 14
type input "[PHONE_NUMBER]"
click at [235, 192] on input "Chak 45 DB" at bounding box center [249, 190] width 123 height 14
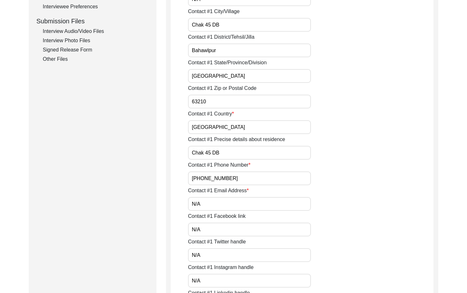
scroll to position [361, 0]
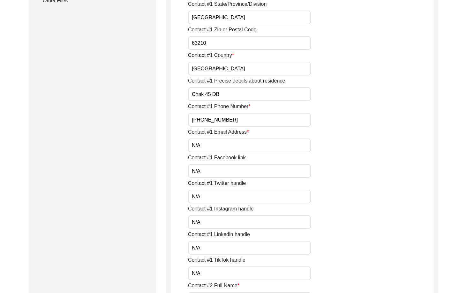
drag, startPoint x: 205, startPoint y: 144, endPoint x: 170, endPoint y: 161, distance: 38.9
click at [201, 173] on input "N/A" at bounding box center [249, 171] width 123 height 14
click at [208, 199] on input "N/A" at bounding box center [249, 196] width 123 height 14
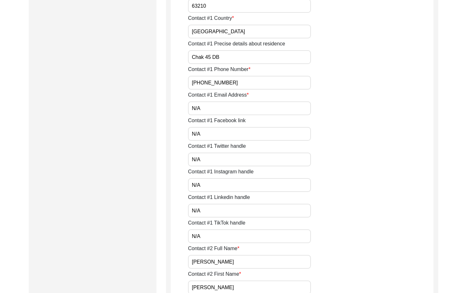
scroll to position [457, 0]
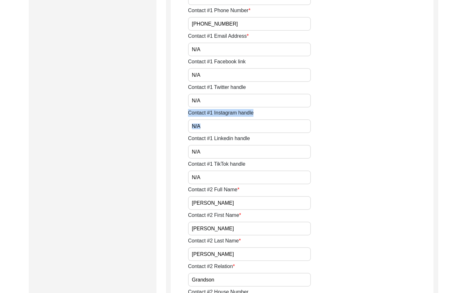
drag, startPoint x: 209, startPoint y: 133, endPoint x: 163, endPoint y: 134, distance: 46.3
drag, startPoint x: 203, startPoint y: 153, endPoint x: 160, endPoint y: 154, distance: 43.5
drag, startPoint x: 208, startPoint y: 175, endPoint x: 211, endPoint y: 182, distance: 7.9
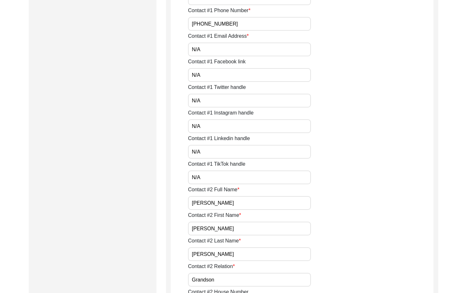
click at [208, 175] on input "N/A" at bounding box center [249, 177] width 123 height 14
drag, startPoint x: 213, startPoint y: 172, endPoint x: 151, endPoint y: 174, distance: 62.6
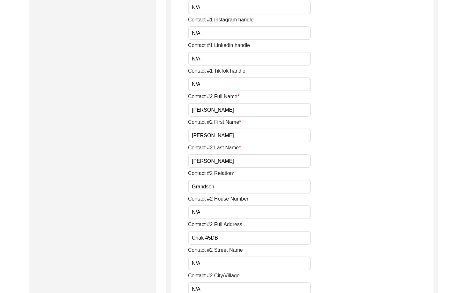
scroll to position [552, 0]
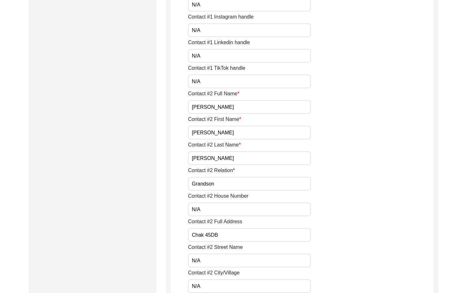
drag, startPoint x: 234, startPoint y: 109, endPoint x: 146, endPoint y: 109, distance: 87.5
drag, startPoint x: 207, startPoint y: 127, endPoint x: 182, endPoint y: 132, distance: 25.3
drag, startPoint x: 201, startPoint y: 153, endPoint x: 175, endPoint y: 156, distance: 26.0
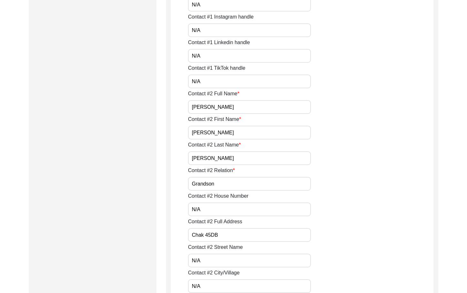
drag, startPoint x: 220, startPoint y: 183, endPoint x: 182, endPoint y: 194, distance: 39.1
drag, startPoint x: 208, startPoint y: 211, endPoint x: 133, endPoint y: 200, distance: 75.8
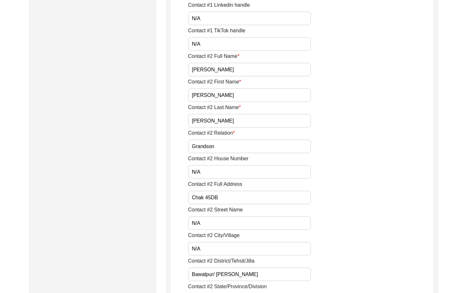
scroll to position [648, 0]
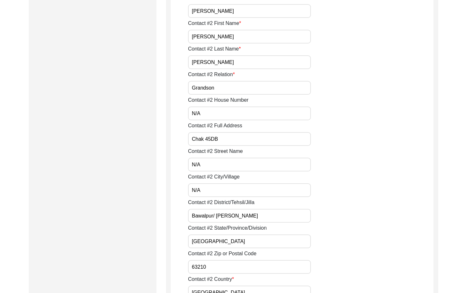
drag, startPoint x: 208, startPoint y: 136, endPoint x: 161, endPoint y: 135, distance: 47.3
click at [209, 138] on input "Chak 45DB" at bounding box center [249, 139] width 123 height 14
click at [212, 138] on input "Chak 45DB" at bounding box center [249, 139] width 123 height 14
drag, startPoint x: 225, startPoint y: 140, endPoint x: 131, endPoint y: 139, distance: 94.8
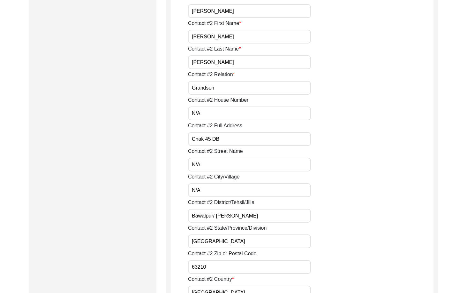
type input "Chak 45 DB"
drag, startPoint x: 195, startPoint y: 165, endPoint x: 161, endPoint y: 164, distance: 33.9
click at [197, 187] on input "N/A" at bounding box center [249, 190] width 123 height 14
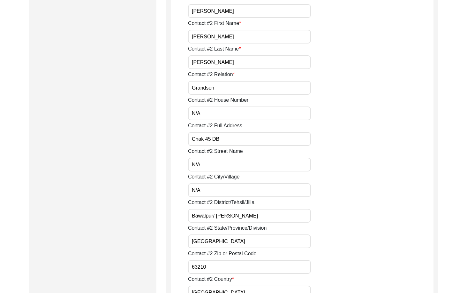
drag, startPoint x: 277, startPoint y: 215, endPoint x: 213, endPoint y: 213, distance: 63.9
click at [213, 213] on input "Bawalpur/ [PERSON_NAME]" at bounding box center [249, 216] width 123 height 14
drag, startPoint x: 208, startPoint y: 215, endPoint x: 187, endPoint y: 211, distance: 21.4
click at [240, 213] on input "[GEOGRAPHIC_DATA]" at bounding box center [249, 216] width 123 height 14
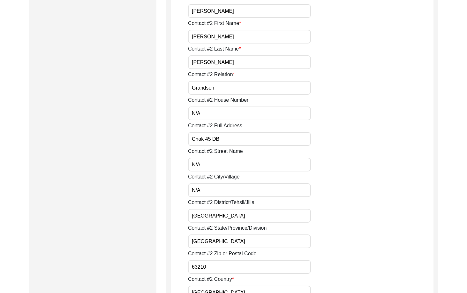
click at [244, 219] on input "[GEOGRAPHIC_DATA]" at bounding box center [249, 216] width 123 height 14
drag, startPoint x: 228, startPoint y: 212, endPoint x: 163, endPoint y: 205, distance: 65.8
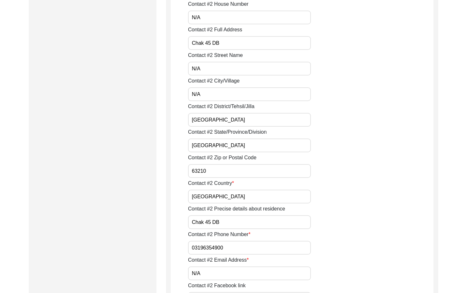
type input "[GEOGRAPHIC_DATA]"
drag, startPoint x: 203, startPoint y: 144, endPoint x: 185, endPoint y: 149, distance: 18.8
drag, startPoint x: 212, startPoint y: 167, endPoint x: 153, endPoint y: 168, distance: 59.7
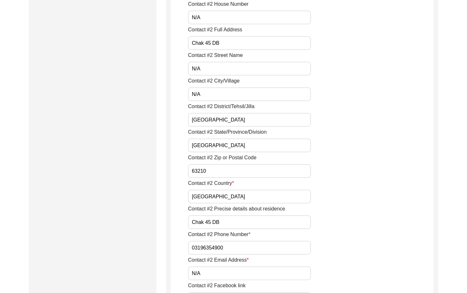
scroll to position [808, 0]
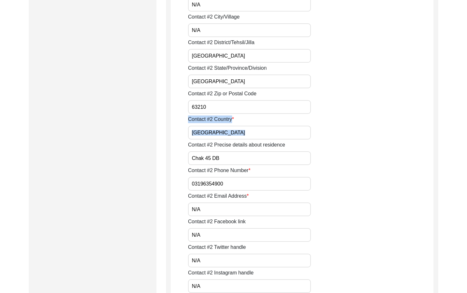
drag, startPoint x: 202, startPoint y: 137, endPoint x: 172, endPoint y: 137, distance: 30.0
drag, startPoint x: 233, startPoint y: 156, endPoint x: 155, endPoint y: 154, distance: 77.6
click at [194, 185] on input "03196354900" at bounding box center [249, 184] width 123 height 14
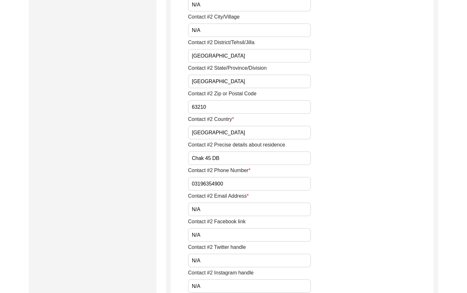
click at [191, 183] on input "03196354900" at bounding box center [249, 184] width 123 height 14
paste input "+92"
drag, startPoint x: 247, startPoint y: 185, endPoint x: 157, endPoint y: 179, distance: 90.6
type input "[PHONE_NUMBER]"
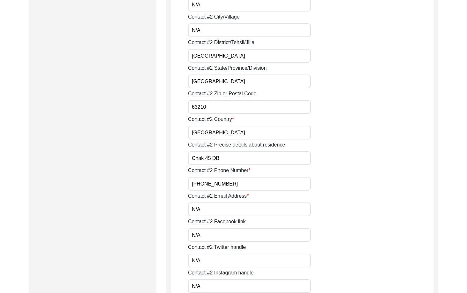
click at [200, 209] on input "N/A" at bounding box center [249, 209] width 123 height 14
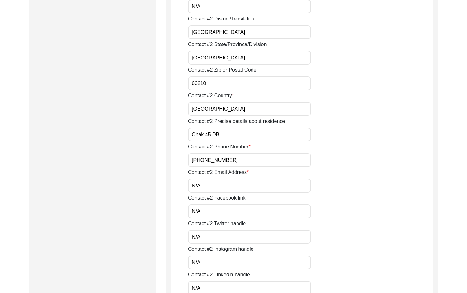
scroll to position [872, 0]
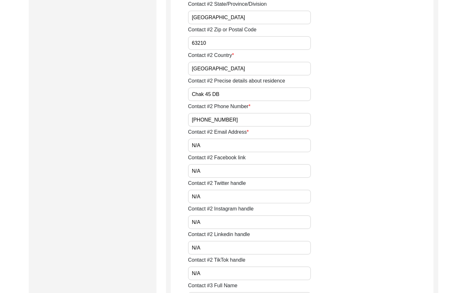
click at [204, 174] on input "N/A" at bounding box center [249, 171] width 123 height 14
click at [205, 195] on input "N/A" at bounding box center [249, 196] width 123 height 14
click at [207, 216] on input "N/A" at bounding box center [249, 222] width 123 height 14
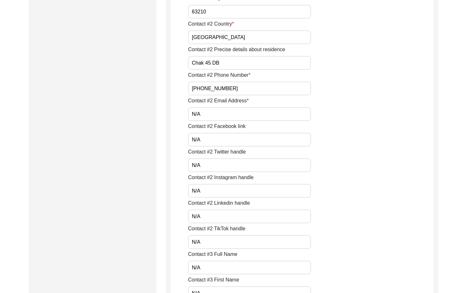
scroll to position [936, 0]
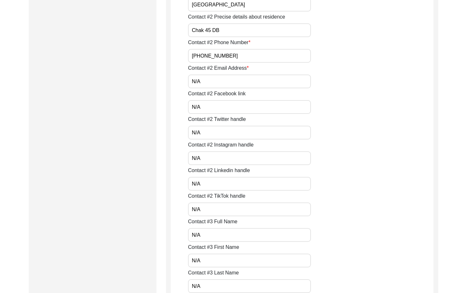
drag, startPoint x: 206, startPoint y: 184, endPoint x: 182, endPoint y: 184, distance: 23.3
drag, startPoint x: 208, startPoint y: 205, endPoint x: 178, endPoint y: 205, distance: 30.3
drag, startPoint x: 211, startPoint y: 239, endPoint x: 197, endPoint y: 243, distance: 14.3
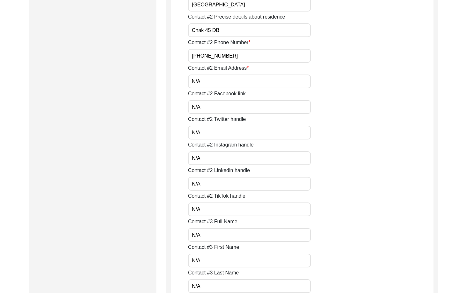
click at [189, 235] on input "N/A" at bounding box center [249, 235] width 123 height 14
drag, startPoint x: 207, startPoint y: 258, endPoint x: 177, endPoint y: 258, distance: 29.4
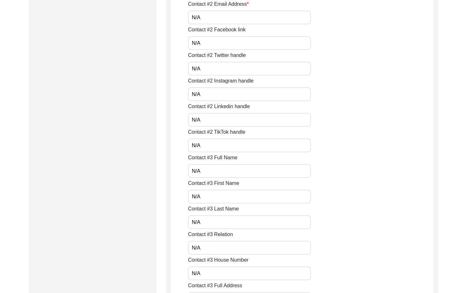
drag
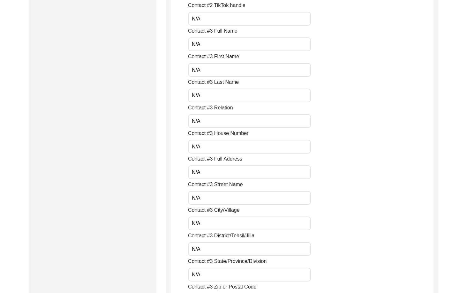
scroll to position [1127, 0]
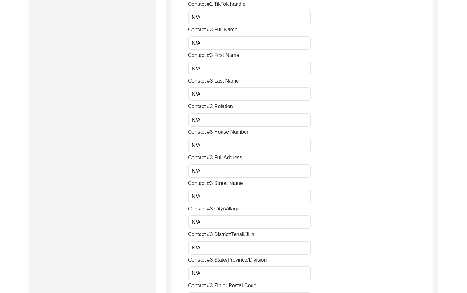
click at [197, 194] on input "N/A" at bounding box center [249, 196] width 123 height 14
click at [208, 197] on input "N/A" at bounding box center [249, 196] width 123 height 14
click at [204, 221] on input "N/A" at bounding box center [249, 222] width 123 height 14
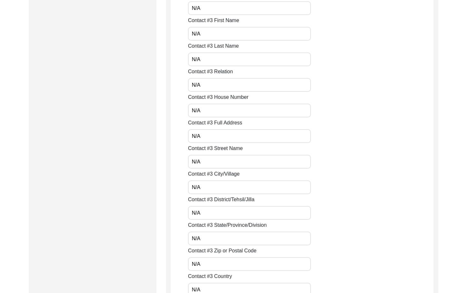
scroll to position [1223, 0]
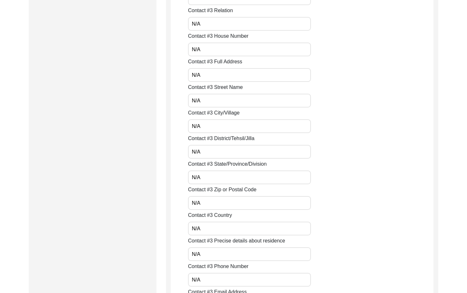
click at [196, 154] on input "N/A" at bounding box center [249, 152] width 123 height 14
click at [201, 177] on input "N/A" at bounding box center [249, 177] width 123 height 14
click at [200, 202] on input "N/A" at bounding box center [249, 203] width 123 height 14
click at [209, 224] on input "N/A" at bounding box center [249, 228] width 123 height 14
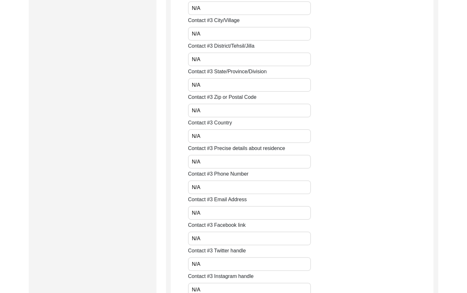
scroll to position [1319, 0]
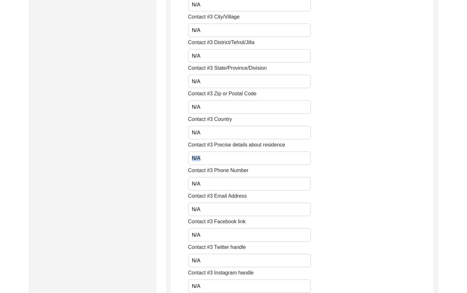
click at [202, 162] on div "Contact #1 Full Name [PERSON_NAME] Contact #1 First Name [PERSON_NAME] Contact …" at bounding box center [311, 242] width 246 height 2860
click at [205, 162] on input "N/A" at bounding box center [249, 158] width 123 height 14
click at [200, 182] on input "N/A" at bounding box center [249, 184] width 123 height 14
click at [203, 201] on div "Contact #3 Email Address N/A" at bounding box center [311, 204] width 246 height 24
click at [206, 211] on input "N/A" at bounding box center [249, 209] width 123 height 14
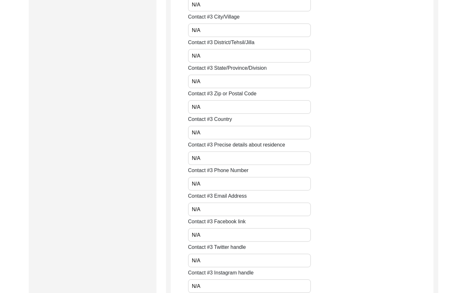
click at [206, 227] on div "Contact #3 Facebook link N/A" at bounding box center [311, 229] width 246 height 24
click at [206, 231] on input "N/A" at bounding box center [249, 235] width 123 height 14
click at [209, 262] on input "N/A" at bounding box center [249, 260] width 123 height 14
click at [168, 253] on div "Friends and Family Information Please provide at least 2 additional points of c…" at bounding box center [302, 235] width 272 height 2966
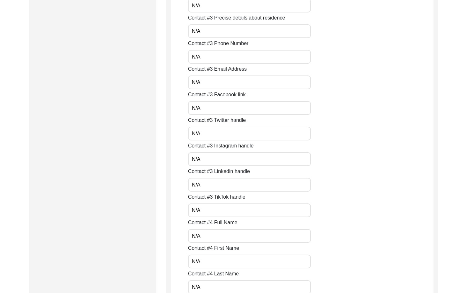
scroll to position [1447, 0]
click at [183, 158] on app-family-information "Friends and Family Information Please provide at least 2 additional points of c…" at bounding box center [302, 110] width 263 height 2951
click at [205, 181] on input "N/A" at bounding box center [249, 184] width 123 height 14
click at [208, 204] on input "N/A" at bounding box center [249, 209] width 123 height 14
click at [213, 232] on input "N/A" at bounding box center [249, 235] width 123 height 14
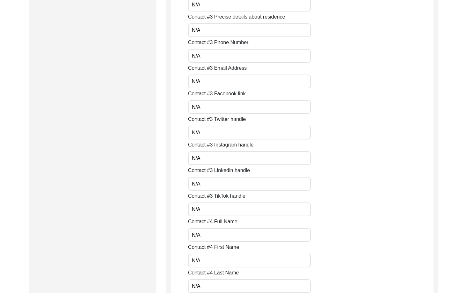
click at [212, 255] on input "N/A" at bounding box center [249, 260] width 123 height 14
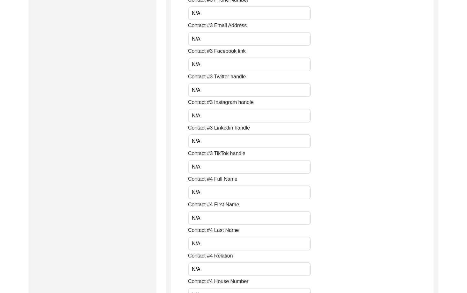
scroll to position [1542, 0]
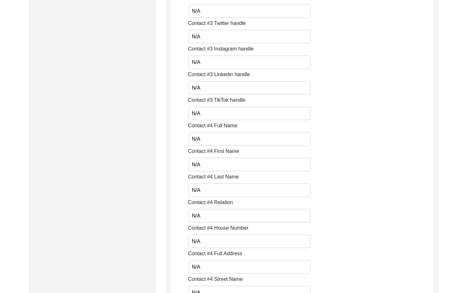
click at [175, 192] on app-family-information "Friends and Family Information Please provide at least 2 additional points of c…" at bounding box center [302, 14] width 263 height 2951
click at [179, 217] on app-family-information "Friends and Family Information Please provide at least 2 additional points of c…" at bounding box center [302, 14] width 263 height 2951
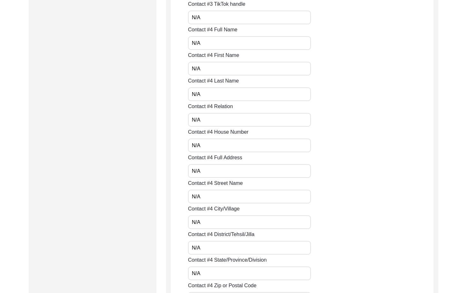
click at [215, 198] on input "N/A" at bounding box center [249, 196] width 123 height 14
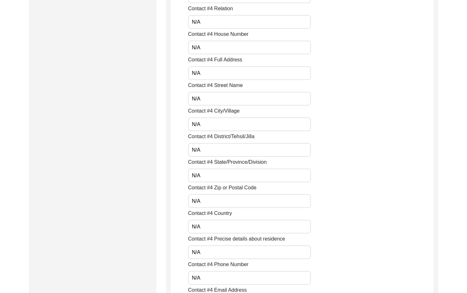
scroll to position [1798, 0]
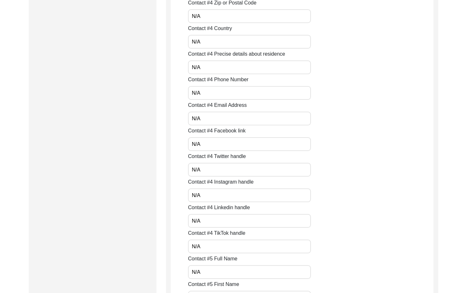
scroll to position [1926, 0]
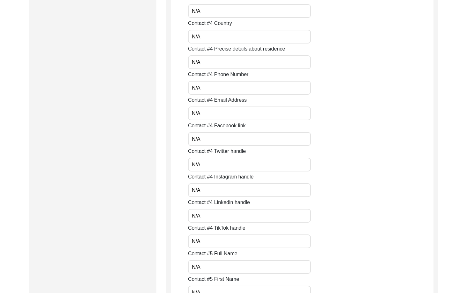
click at [191, 114] on input "N/A" at bounding box center [249, 113] width 123 height 14
click at [189, 137] on input "N/A" at bounding box center [249, 139] width 123 height 14
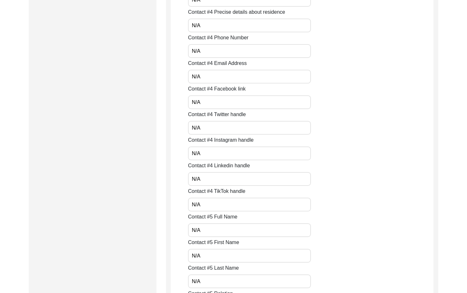
scroll to position [2021, 0]
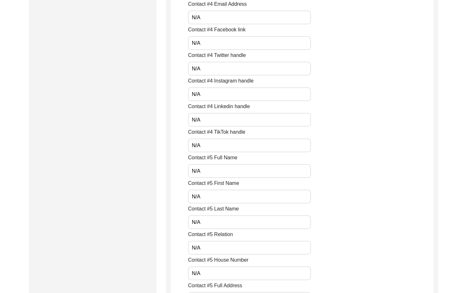
click at [196, 112] on div "Contact #4 Linkedin handle N/A" at bounding box center [311, 115] width 246 height 24
click at [203, 149] on input "N/A" at bounding box center [249, 145] width 123 height 14
click at [214, 175] on input "N/A" at bounding box center [249, 171] width 123 height 14
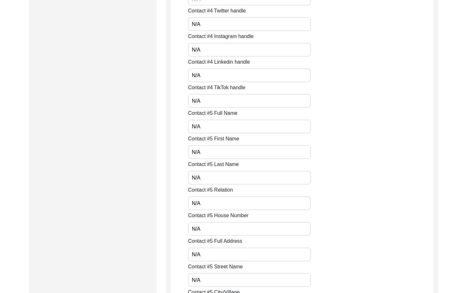
scroll to position [2117, 0]
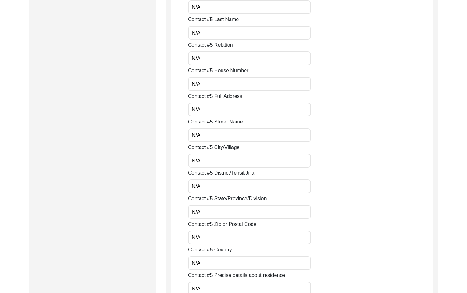
scroll to position [2213, 0]
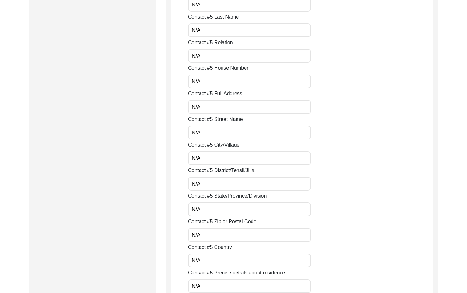
click at [194, 112] on input "N/A" at bounding box center [249, 107] width 123 height 14
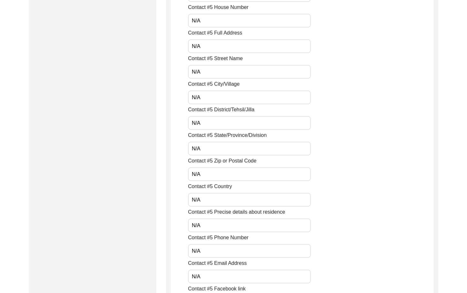
scroll to position [2277, 0]
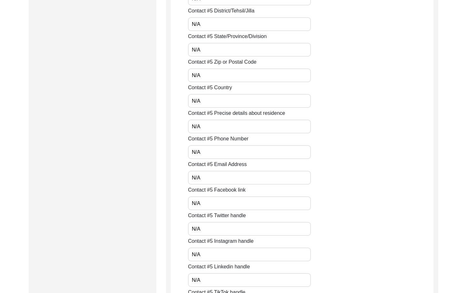
scroll to position [2373, 0]
click at [191, 126] on input "N/A" at bounding box center [249, 126] width 123 height 14
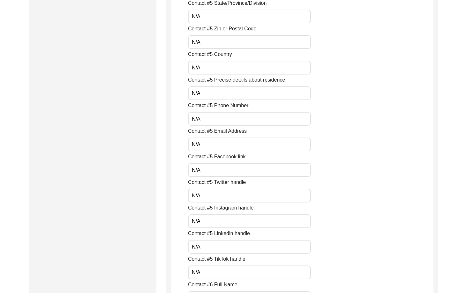
scroll to position [2500, 0]
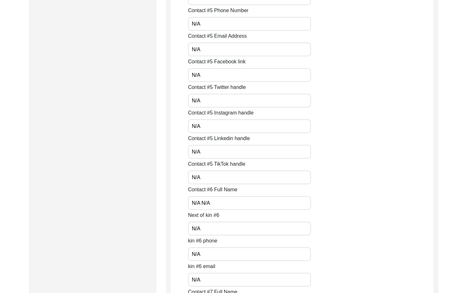
click at [221, 95] on input "N/A" at bounding box center [249, 101] width 123 height 14
click at [213, 75] on input "N/A" at bounding box center [249, 75] width 123 height 14
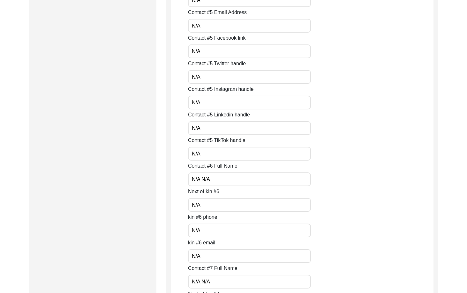
scroll to position [2564, 0]
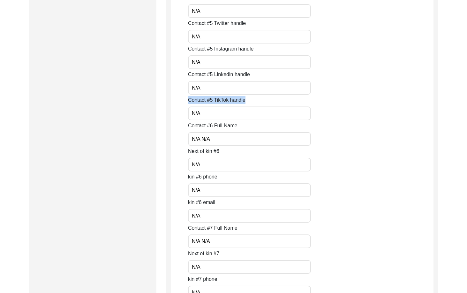
click at [201, 135] on input "N/A N/A" at bounding box center [249, 139] width 123 height 14
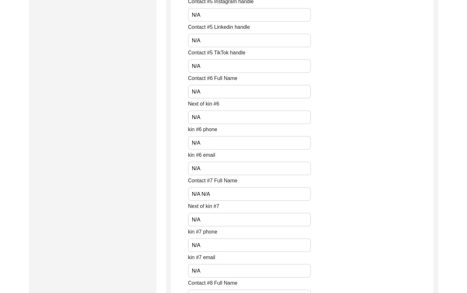
scroll to position [2692, 0]
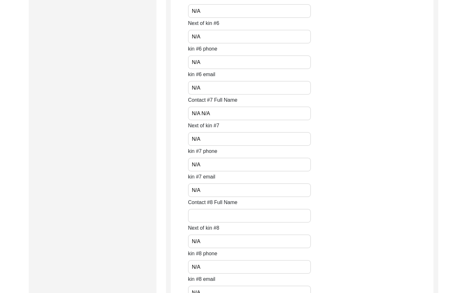
type input "N/A"
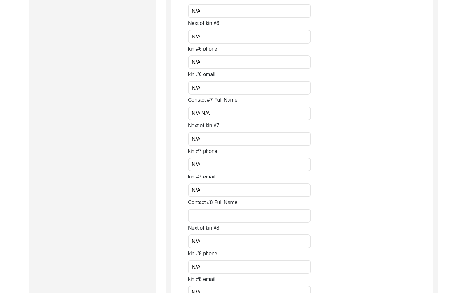
click at [220, 111] on input "N/A N/A" at bounding box center [249, 113] width 123 height 14
click at [200, 116] on input "N/A N/A" at bounding box center [249, 113] width 123 height 14
type input "N/A"
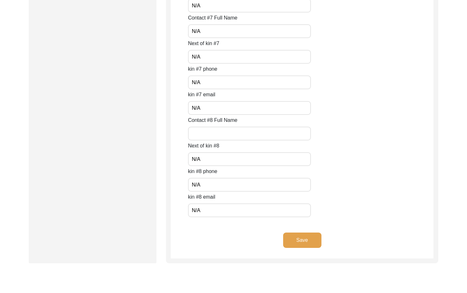
scroll to position [2788, 0]
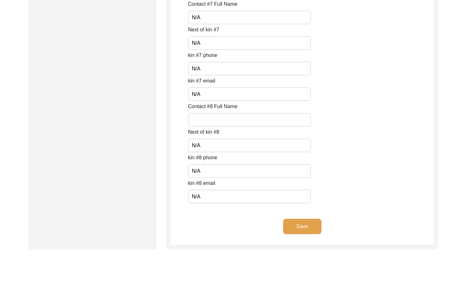
click at [180, 222] on div "Save" at bounding box center [302, 231] width 263 height 26
click at [316, 233] on button "Save" at bounding box center [302, 225] width 38 height 15
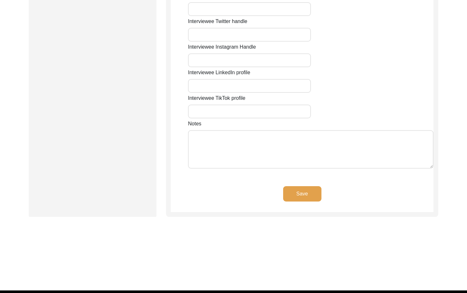
type input "N/A"
type input "Chak 45 DB"
type input "[GEOGRAPHIC_DATA]"
type input "Bahawalpur / [PERSON_NAME]"
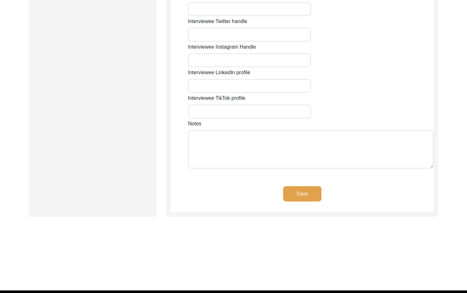
type input "63210"
type input "[GEOGRAPHIC_DATA]"
type input "Chak 45 DB/ [GEOGRAPHIC_DATA]/ [PERSON_NAME]"
type input "Chak 45DB, [GEOGRAPHIC_DATA], [GEOGRAPHIC_DATA]"
type input "N/A"
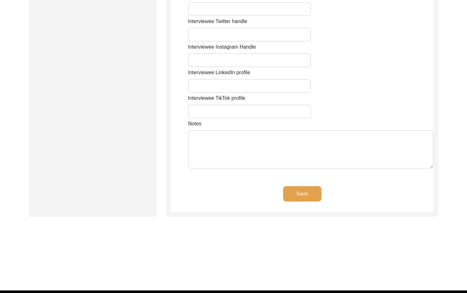
type input "N/A"
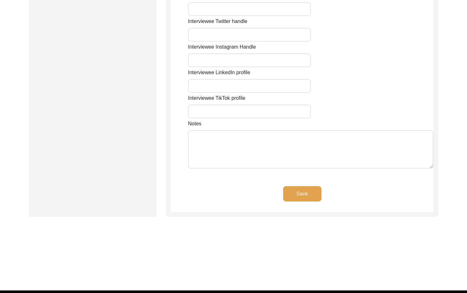
type input "N/A"
type textarea "N/A"
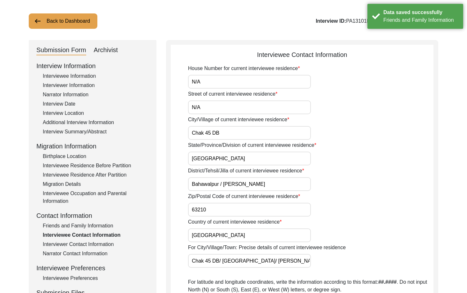
scroll to position [8, 0]
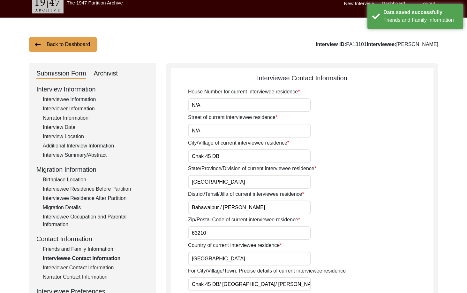
click at [210, 104] on input "N/A" at bounding box center [249, 105] width 123 height 14
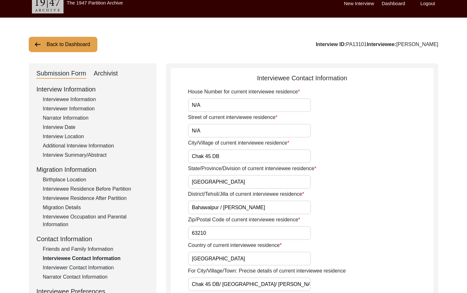
click at [232, 146] on label "City/Village of current interviewee residence" at bounding box center [238, 143] width 101 height 8
click at [232, 149] on input "Chak 45 DB" at bounding box center [249, 156] width 123 height 14
click at [232, 151] on input "Chak 45 DB" at bounding box center [249, 156] width 123 height 14
click at [219, 203] on input "Bahawalpur / [PERSON_NAME]" at bounding box center [249, 207] width 123 height 14
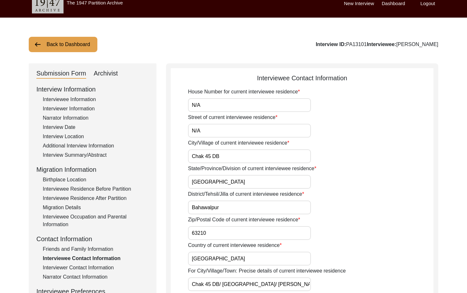
type input "Bahawalpur"
click at [239, 158] on input "Chak 45 DB" at bounding box center [249, 156] width 123 height 14
click at [230, 179] on input "[GEOGRAPHIC_DATA]" at bounding box center [249, 182] width 123 height 14
click at [210, 134] on input "N/A" at bounding box center [249, 131] width 123 height 14
click at [220, 102] on input "N/A" at bounding box center [249, 105] width 123 height 14
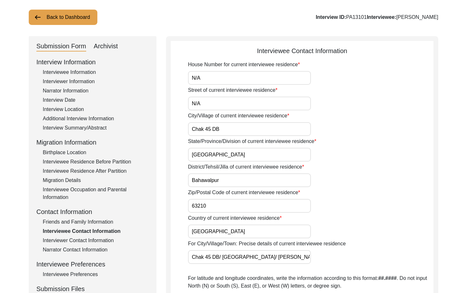
scroll to position [72, 0]
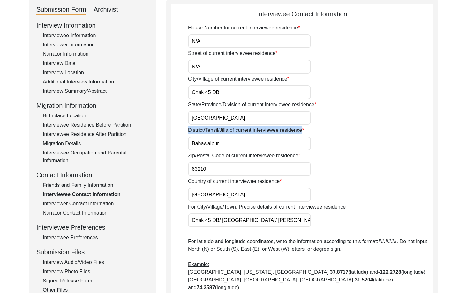
click at [228, 140] on div "District/Tehsil/Jilla of current interviewee residence [GEOGRAPHIC_DATA]" at bounding box center [311, 138] width 246 height 24
click at [228, 141] on input "Bahawalpur" at bounding box center [249, 143] width 123 height 14
click at [215, 161] on div "Zip/Postal Code of current interviewee residence 63210" at bounding box center [311, 164] width 246 height 24
click at [215, 165] on input "63210" at bounding box center [249, 169] width 123 height 14
click at [220, 194] on input "[GEOGRAPHIC_DATA]" at bounding box center [249, 194] width 123 height 14
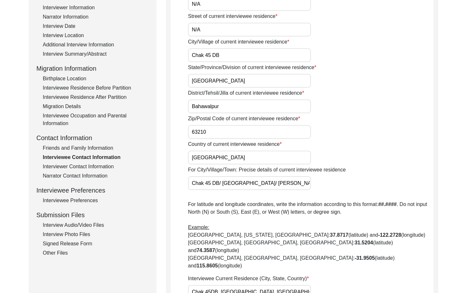
scroll to position [168, 0]
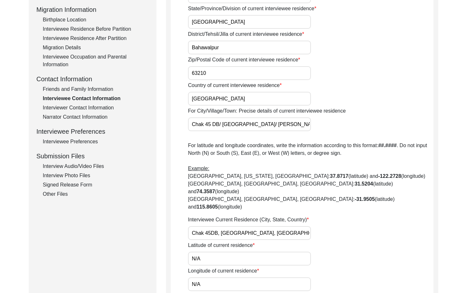
click at [177, 127] on app-contact-information "Interviewee Contact Information House Number for current interviewee residence …" at bounding box center [302, 238] width 263 height 650
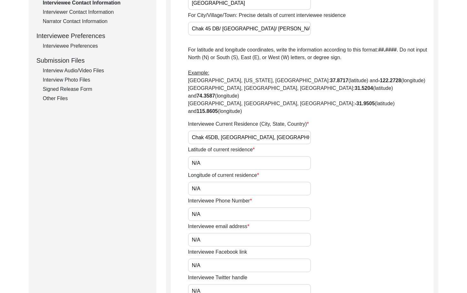
scroll to position [263, 0]
click at [169, 118] on div "Interviewee Contact Information House Number for current interviewee residence …" at bounding box center [302, 140] width 272 height 664
click at [255, 156] on input "N/A" at bounding box center [249, 163] width 123 height 14
click at [210, 130] on input "Chak 45DB, [GEOGRAPHIC_DATA], [GEOGRAPHIC_DATA]" at bounding box center [249, 137] width 123 height 14
drag, startPoint x: 271, startPoint y: 121, endPoint x: 160, endPoint y: 126, distance: 110.9
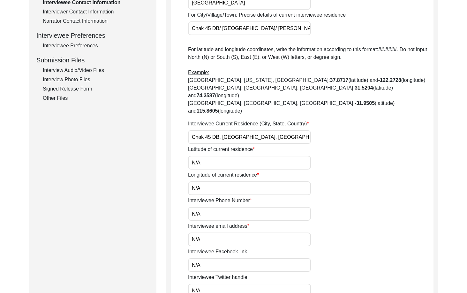
click at [163, 126] on div "Submission Form Archivist Interview Information Interviewee Information Intervi…" at bounding box center [234, 140] width 410 height 664
type input "Chak 45 DB, [GEOGRAPHIC_DATA], [GEOGRAPHIC_DATA]"
click at [249, 156] on input "N/A" at bounding box center [249, 163] width 123 height 14
paste input "29.2116"
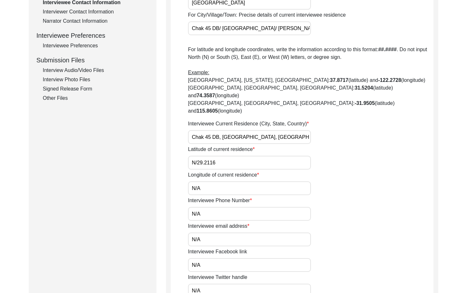
click at [249, 156] on input "N/29.2116" at bounding box center [249, 163] width 123 height 14
paste input "text"
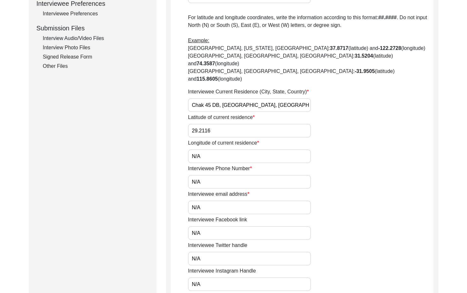
type input "29.2116"
click at [243, 149] on input "N/A" at bounding box center [249, 156] width 123 height 14
click at [242, 149] on input "N/A" at bounding box center [249, 156] width 123 height 14
paste input "71.8031"
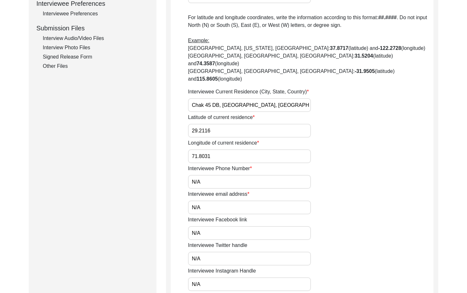
type input "71.8031"
drag, startPoint x: 238, startPoint y: 169, endPoint x: 152, endPoint y: 169, distance: 86.2
click at [162, 169] on div "Submission Form Archivist Interview Information Interviewee Information Intervi…" at bounding box center [234, 108] width 410 height 664
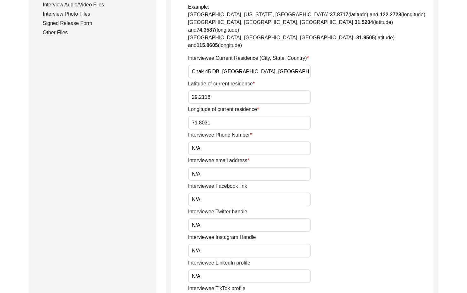
scroll to position [359, 0]
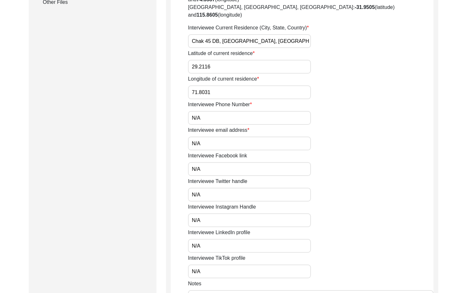
drag, startPoint x: 207, startPoint y: 130, endPoint x: 182, endPoint y: 134, distance: 24.6
click at [185, 131] on app-contact-information "Interviewee Contact Information House Number for current interviewee residence …" at bounding box center [302, 47] width 263 height 650
drag, startPoint x: 211, startPoint y: 156, endPoint x: 176, endPoint y: 160, distance: 35.1
click at [178, 160] on app-contact-information "Interviewee Contact Information House Number for current interviewee residence …" at bounding box center [302, 47] width 263 height 650
drag, startPoint x: 203, startPoint y: 181, endPoint x: 164, endPoint y: 178, distance: 38.7
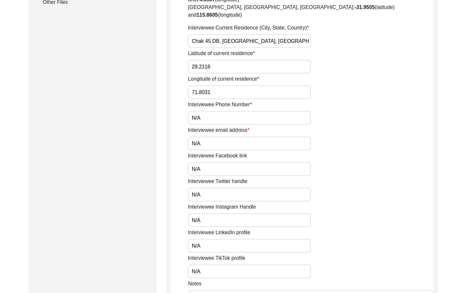
click at [167, 178] on div "Interviewee Contact Information House Number for current interviewee residence …" at bounding box center [302, 44] width 272 height 664
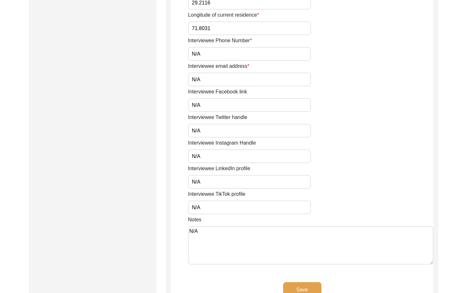
drag, startPoint x: 205, startPoint y: 140, endPoint x: 178, endPoint y: 149, distance: 29.1
drag, startPoint x: 203, startPoint y: 165, endPoint x: 166, endPoint y: 168, distance: 37.7
drag, startPoint x: 212, startPoint y: 192, endPoint x: 189, endPoint y: 210, distance: 28.7
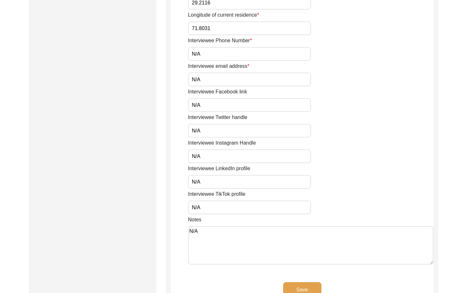
drag, startPoint x: 166, startPoint y: 216, endPoint x: 144, endPoint y: 215, distance: 21.7
click at [321, 282] on button "Save" at bounding box center [302, 289] width 38 height 15
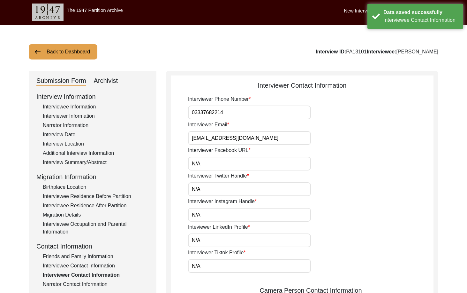
scroll to position [0, 0]
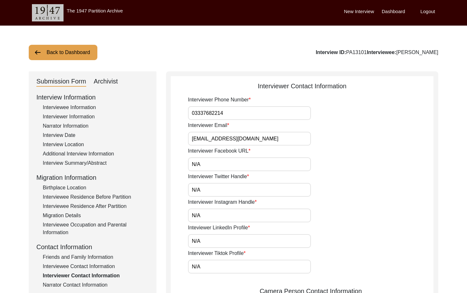
click at [192, 113] on input "03337682214" at bounding box center [249, 113] width 123 height 14
paste input "+92"
drag, startPoint x: 202, startPoint y: 113, endPoint x: 269, endPoint y: 116, distance: 66.5
click at [268, 114] on input "[PHONE_NUMBER]" at bounding box center [249, 113] width 123 height 14
type input "[PHONE_NUMBER]"
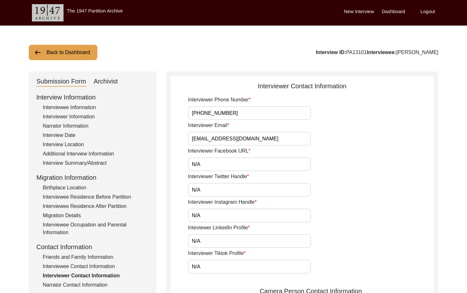
drag, startPoint x: 272, startPoint y: 143, endPoint x: 171, endPoint y: 141, distance: 101.3
click at [171, 141] on div "Interviewer Contact Information Interviewer Phone Number [PHONE_NUMBER] Intervi…" at bounding box center [302, 297] width 272 height 453
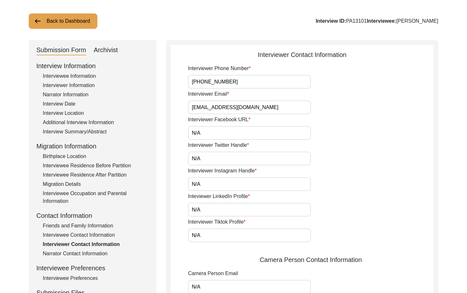
scroll to position [32, 0]
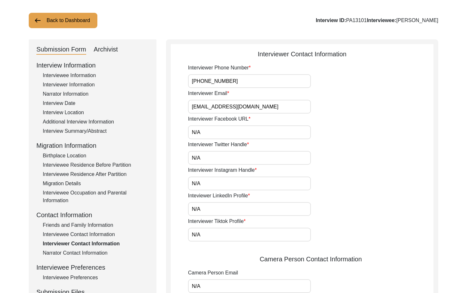
drag, startPoint x: 211, startPoint y: 133, endPoint x: 167, endPoint y: 135, distance: 44.1
click at [168, 134] on div "Interviewer Contact Information Interviewer Phone Number [PHONE_NUMBER] Intervi…" at bounding box center [302, 265] width 272 height 453
drag, startPoint x: 202, startPoint y: 154, endPoint x: 181, endPoint y: 158, distance: 21.4
click at [182, 156] on app-interviewer-contact-information "Interviewer Contact Information Interviewer Phone Number [PHONE_NUMBER] Intervi…" at bounding box center [302, 268] width 263 height 438
drag, startPoint x: 203, startPoint y: 176, endPoint x: 190, endPoint y: 177, distance: 13.1
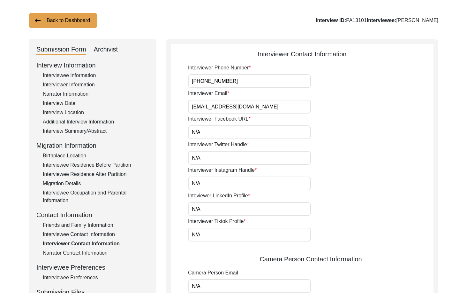
click at [191, 174] on div "Interviewer Instagram Handle N/A" at bounding box center [311, 178] width 246 height 24
drag, startPoint x: 203, startPoint y: 189, endPoint x: 176, endPoint y: 201, distance: 29.0
click at [157, 192] on div "Submission Form Archivist Interview Information Interviewee Information Intervi…" at bounding box center [234, 265] width 410 height 453
drag, startPoint x: 195, startPoint y: 208, endPoint x: 200, endPoint y: 207, distance: 4.2
click at [182, 206] on app-interviewer-contact-information "Interviewer Contact Information Interviewer Phone Number [PHONE_NUMBER] Intervi…" at bounding box center [302, 268] width 263 height 438
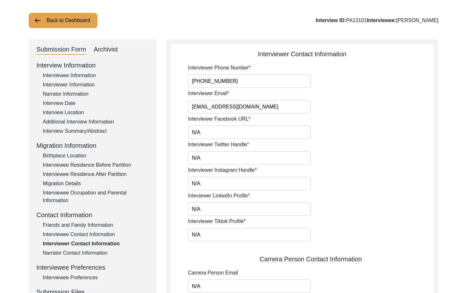
click at [203, 208] on input "N/A" at bounding box center [249, 209] width 123 height 14
drag, startPoint x: 206, startPoint y: 212, endPoint x: 179, endPoint y: 208, distance: 27.1
click at [179, 208] on app-interviewer-contact-information "Interviewer Contact Information Interviewer Phone Number [PHONE_NUMBER] Intervi…" at bounding box center [302, 268] width 263 height 438
drag, startPoint x: 202, startPoint y: 232, endPoint x: 169, endPoint y: 228, distance: 33.4
click at [181, 231] on app-interviewer-contact-information "Interviewer Contact Information Interviewer Phone Number [PHONE_NUMBER] Intervi…" at bounding box center [302, 268] width 263 height 438
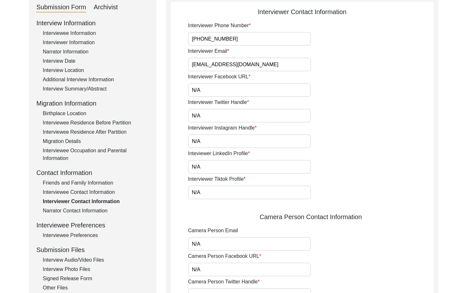
scroll to position [192, 0]
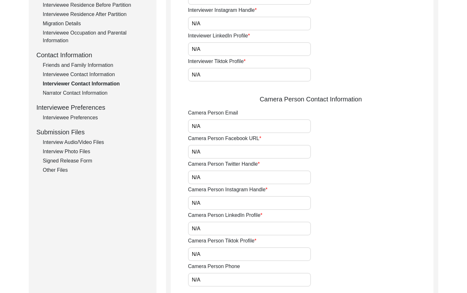
drag, startPoint x: 194, startPoint y: 129, endPoint x: 178, endPoint y: 132, distance: 16.2
click at [178, 129] on app-interviewer-contact-information "Interviewer Contact Information Interviewer Phone Number [PHONE_NUMBER] Intervi…" at bounding box center [302, 109] width 263 height 438
drag, startPoint x: 198, startPoint y: 152, endPoint x: 179, endPoint y: 155, distance: 19.3
click at [179, 155] on app-interviewer-contact-information "Interviewer Contact Information Interviewer Phone Number [PHONE_NUMBER] Intervi…" at bounding box center [302, 109] width 263 height 438
click at [196, 155] on input "N/A" at bounding box center [249, 152] width 123 height 14
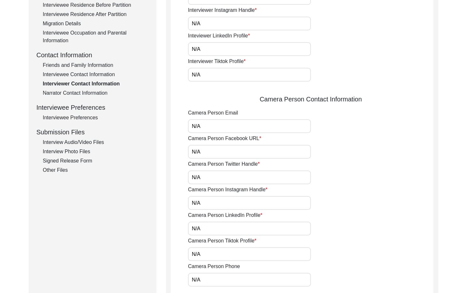
drag, startPoint x: 201, startPoint y: 154, endPoint x: 182, endPoint y: 156, distance: 19.6
click at [182, 156] on app-interviewer-contact-information "Interviewer Contact Information Interviewer Phone Number [PHONE_NUMBER] Intervi…" at bounding box center [302, 109] width 263 height 438
drag, startPoint x: 206, startPoint y: 175, endPoint x: 170, endPoint y: 178, distance: 36.5
click at [171, 178] on div "Interviewer Contact Information Interviewer Phone Number [PHONE_NUMBER] Intervi…" at bounding box center [302, 106] width 272 height 453
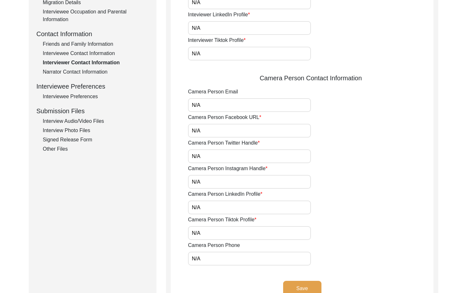
scroll to position [224, 0]
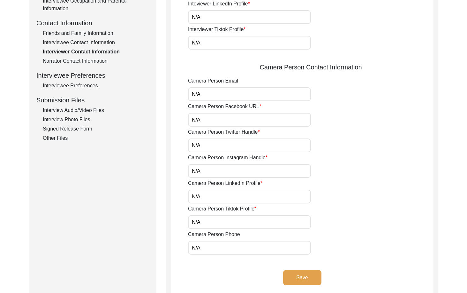
drag, startPoint x: 192, startPoint y: 171, endPoint x: 181, endPoint y: 179, distance: 13.9
click at [184, 173] on app-interviewer-contact-information "Interviewer Contact Information Interviewer Phone Number [PHONE_NUMBER] Intervi…" at bounding box center [302, 77] width 263 height 438
drag, startPoint x: 200, startPoint y: 193, endPoint x: 190, endPoint y: 198, distance: 11.4
click at [186, 193] on app-interviewer-contact-information "Interviewer Contact Information Interviewer Phone Number [PHONE_NUMBER] Intervi…" at bounding box center [302, 77] width 263 height 438
drag, startPoint x: 205, startPoint y: 226, endPoint x: 180, endPoint y: 224, distance: 24.7
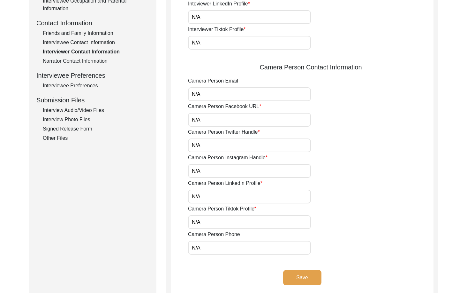
click at [180, 224] on app-interviewer-contact-information "Interviewer Contact Information Interviewer Phone Number [PHONE_NUMBER] Intervi…" at bounding box center [302, 77] width 263 height 438
drag, startPoint x: 205, startPoint y: 245, endPoint x: 170, endPoint y: 239, distance: 35.7
click at [174, 240] on app-interviewer-contact-information "Interviewer Contact Information Interviewer Phone Number [PHONE_NUMBER] Intervi…" at bounding box center [302, 77] width 263 height 438
drag, startPoint x: 164, startPoint y: 238, endPoint x: 195, endPoint y: 250, distance: 33.3
click at [164, 238] on div "Submission Form Archivist Interview Information Interviewee Information Intervi…" at bounding box center [234, 74] width 410 height 453
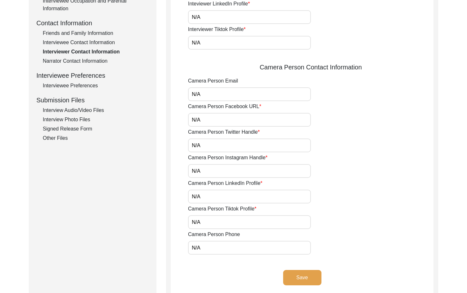
click at [314, 279] on button "Save" at bounding box center [302, 277] width 38 height 15
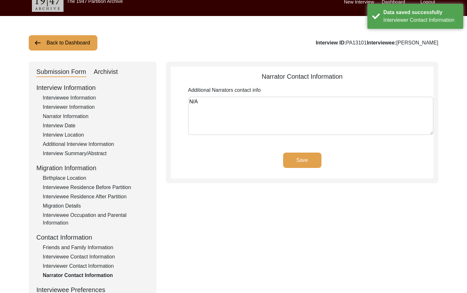
drag, startPoint x: 202, startPoint y: 118, endPoint x: 141, endPoint y: 125, distance: 61.1
click at [146, 120] on div "Submission Form Archivist Interview Information Interviewee Information Intervi…" at bounding box center [234, 211] width 410 height 299
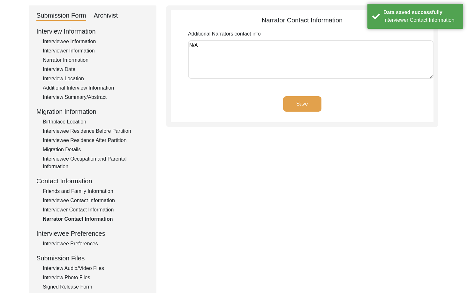
scroll to position [73, 0]
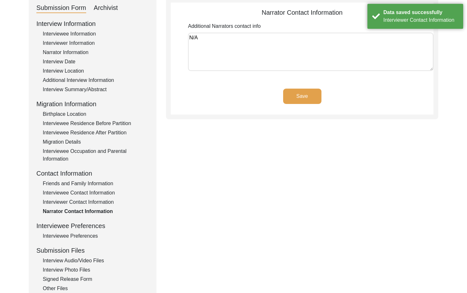
click at [306, 101] on button "Save" at bounding box center [302, 95] width 38 height 15
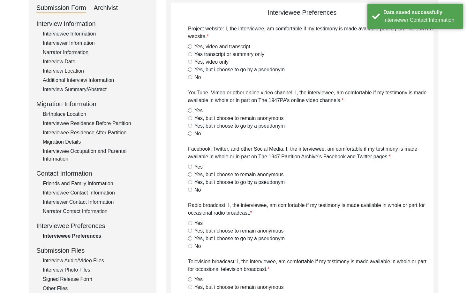
radio input "true"
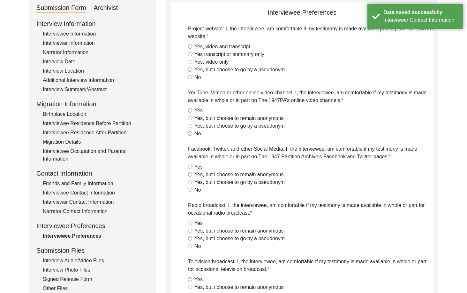
radio input "true"
type textarea "N/A"
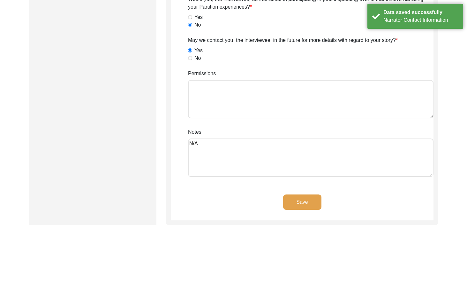
click at [293, 208] on button "Save" at bounding box center [302, 201] width 38 height 15
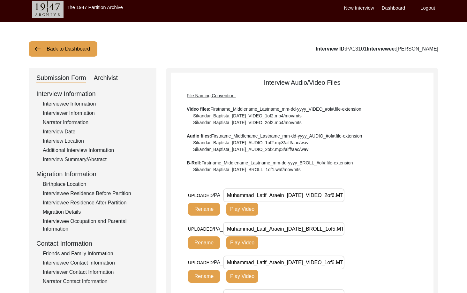
scroll to position [0, 0]
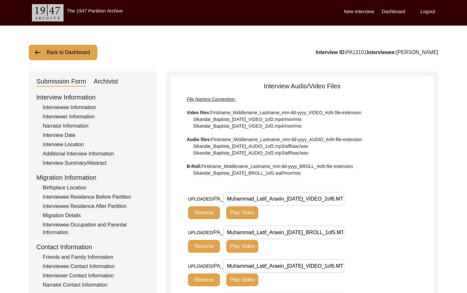
click at [287, 81] on div "Interview Audio/Video Files File Naming Convention: Video files: Firstname_Midd…" at bounding box center [302, 128] width 263 height 95
click at [99, 106] on div "Interviewee Information" at bounding box center [96, 107] width 106 height 8
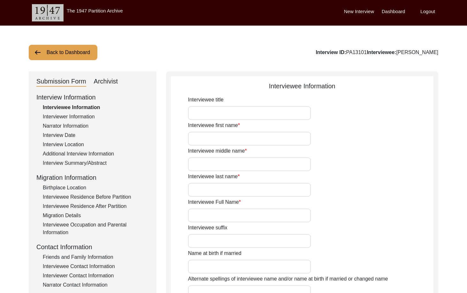
type input "Mr."
type input "[DEMOGRAPHIC_DATA]"
type input "Latif"
type input "Araein"
type input "[PERSON_NAME]"
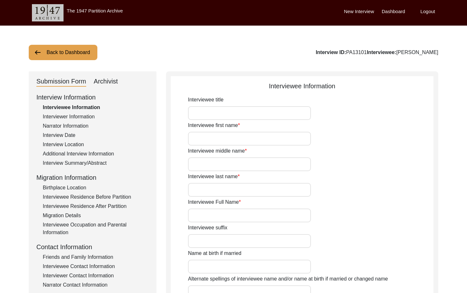
type input "N/A"
type input "[PERSON_NAME]"
type input "[DATE]"
type input "1939"
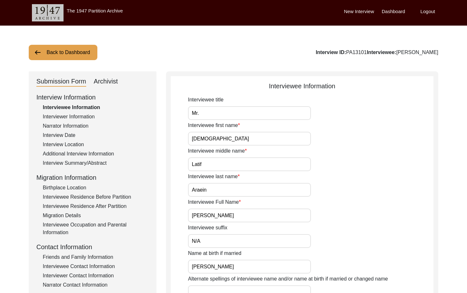
type input "87"
type input "[DEMOGRAPHIC_DATA]"
type input "N/A"
type textarea "N/A"
type input "Punjabi"
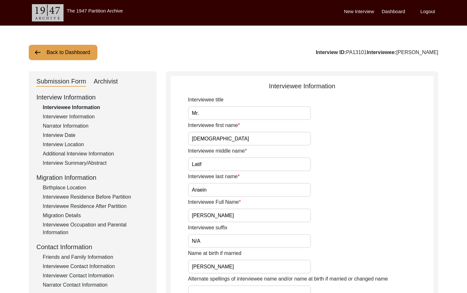
type input "Malwai"
type input "[DEMOGRAPHIC_DATA]"
type input "Araein"
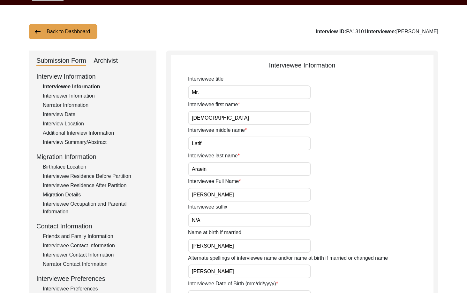
scroll to position [64, 0]
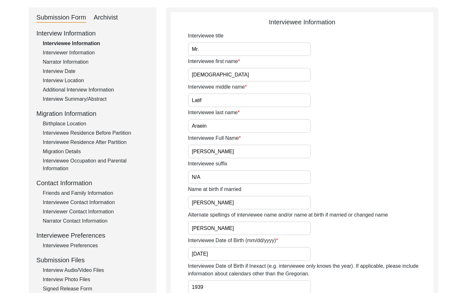
click at [79, 268] on div "Interview Audio/Video Files" at bounding box center [96, 270] width 106 height 8
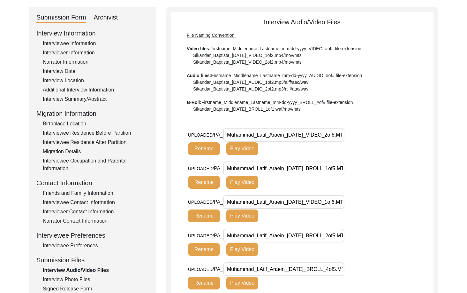
scroll to position [0, 13]
drag, startPoint x: 250, startPoint y: 136, endPoint x: 345, endPoint y: 133, distance: 94.9
click at [345, 133] on div "UPLOADED/ PA_ Muhammad_Latif_Araein_[DATE]_VIDEO_2of6.MTS Rename Play Video" at bounding box center [274, 141] width 172 height 27
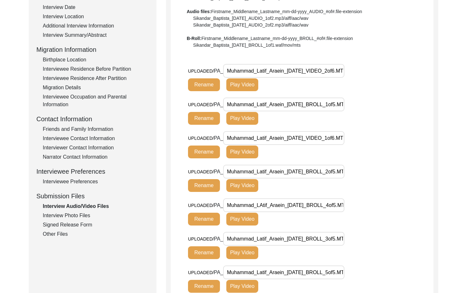
scroll to position [0, 14]
drag, startPoint x: 276, startPoint y: 103, endPoint x: 369, endPoint y: 105, distance: 92.3
click at [349, 105] on div "UPLOADED/ PA_ Muhammad_Latif_Araein_[DATE]_BROLL_1of5.MTS Rename Play Video" at bounding box center [311, 114] width 246 height 34
drag, startPoint x: 322, startPoint y: 138, endPoint x: 366, endPoint y: 138, distance: 44.1
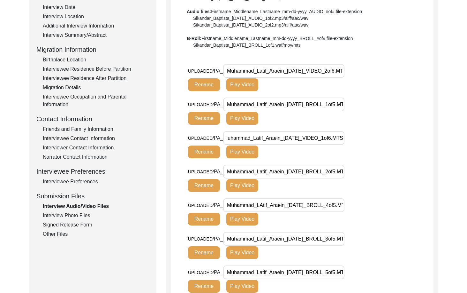
click at [349, 138] on div "UPLOADED/ PA_ Muhammad_Latif_Araein_[DATE]_VIDEO_1of6.MTS Rename Play Video" at bounding box center [311, 148] width 246 height 34
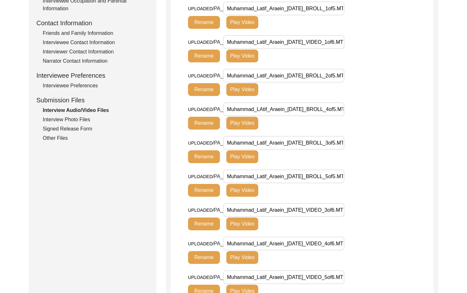
scroll to position [0, 14]
drag, startPoint x: 280, startPoint y: 79, endPoint x: 384, endPoint y: 80, distance: 104.4
click at [349, 80] on div "UPLOADED/ PA_ Muhammad_Latif_Araein_[DATE]_BROLL_2of5.MTS Rename Play Video" at bounding box center [311, 86] width 246 height 34
drag, startPoint x: 297, startPoint y: 108, endPoint x: 381, endPoint y: 111, distance: 84.4
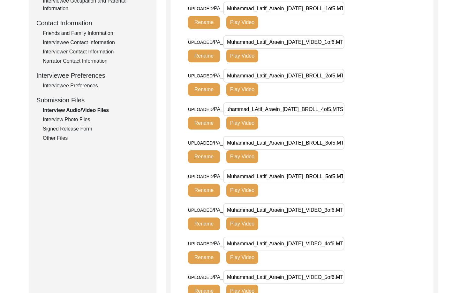
click at [349, 111] on div "UPLOADED/ PA_ Muhammad_LAtif_Araein_[DATE]_BROLL_4of5.MTS Rename Play Video" at bounding box center [311, 119] width 246 height 34
drag, startPoint x: 298, startPoint y: 141, endPoint x: 321, endPoint y: 170, distance: 36.9
click at [349, 145] on div "UPLOADED/ PA_ Muhammad_Latif_Araein_[DATE]_BROLL_3of5.MTS Rename Play Video" at bounding box center [311, 153] width 246 height 34
drag, startPoint x: 293, startPoint y: 174, endPoint x: 356, endPoint y: 192, distance: 65.6
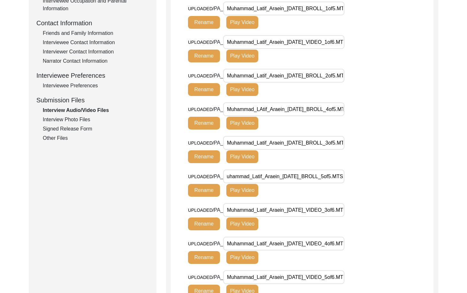
click at [349, 182] on div "UPLOADED/ PA_ Muhammad_Latif_Araein_[DATE]_BROLL_5of5.MTS Rename Play Video" at bounding box center [311, 186] width 246 height 34
drag, startPoint x: 314, startPoint y: 209, endPoint x: 370, endPoint y: 213, distance: 56.0
click at [349, 213] on div "UPLOADED/ PA_ Muhammad_Latif_Araein_[DATE]_VIDEO_3of6.MTS Rename Play Video" at bounding box center [311, 220] width 246 height 34
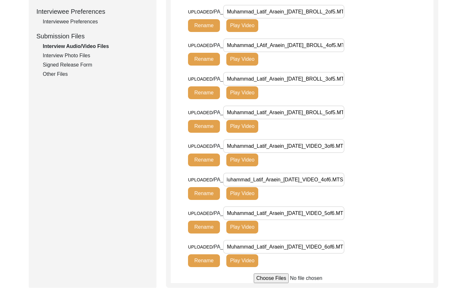
drag, startPoint x: 328, startPoint y: 181, endPoint x: 353, endPoint y: 198, distance: 29.6
click at [349, 191] on div "UPLOADED/ PA_ Muhammad_Latif_Araein_[DATE]_VIDEO_4of6.MTS Rename Play Video" at bounding box center [311, 189] width 246 height 34
drag, startPoint x: 332, startPoint y: 213, endPoint x: 368, endPoint y: 220, distance: 36.5
click at [349, 219] on div "UPLOADED/ PA_ Muhammad_Latif_Araein_[DATE]_VIDEO_5of6.MTS Rename Play Video" at bounding box center [311, 223] width 246 height 34
drag, startPoint x: 326, startPoint y: 244, endPoint x: 392, endPoint y: 245, distance: 65.5
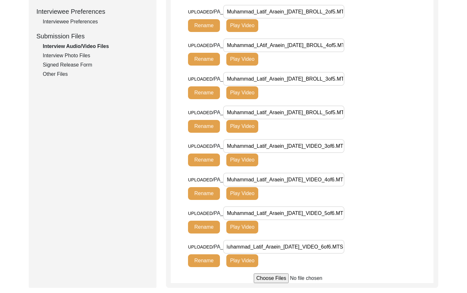
click at [349, 245] on div "UPLOADED/ PA_ Muhammad_Latif_Araein_[DATE]_VIDEO_6of6.MTS Rename Play Video" at bounding box center [311, 257] width 246 height 34
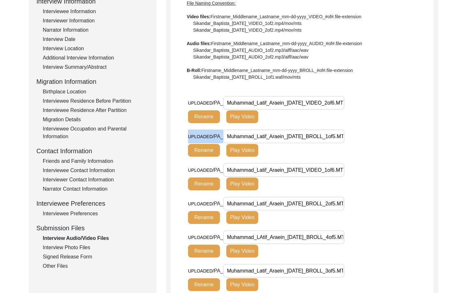
scroll to position [0, 14]
drag, startPoint x: 332, startPoint y: 129, endPoint x: 362, endPoint y: 133, distance: 30.3
click at [349, 133] on div "UPLOADED/ PA_ Muhammad_Latif_Araein_[DATE]_VIDEO_2of6.MTS Rename Play Video UPL…" at bounding box center [311, 280] width 246 height 369
drag, startPoint x: 354, startPoint y: 134, endPoint x: 338, endPoint y: 104, distance: 34.6
click at [349, 134] on div "UPLOADED/ PA_ Muhammad_Latif_Araein_[DATE]_BROLL_1of5.MTS Rename Play Video" at bounding box center [274, 142] width 172 height 27
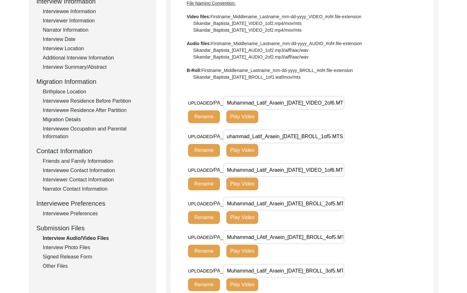
scroll to position [0, 13]
drag, startPoint x: 338, startPoint y: 103, endPoint x: 377, endPoint y: 108, distance: 38.9
click at [349, 108] on div "UPLOADED/ PA_ Muhammad_Latif_Araein_[DATE]_VIDEO_2of6.MTS Rename Play Video" at bounding box center [311, 113] width 246 height 34
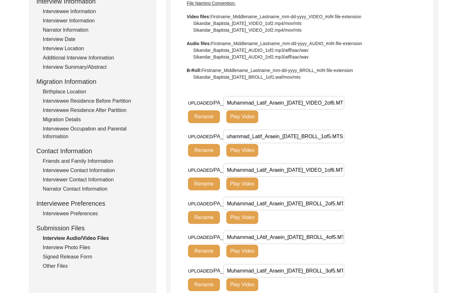
click at [70, 241] on div "Interview Audio/Video Files" at bounding box center [96, 238] width 106 height 8
click at [72, 244] on div "Interview Photo Files" at bounding box center [96, 247] width 106 height 8
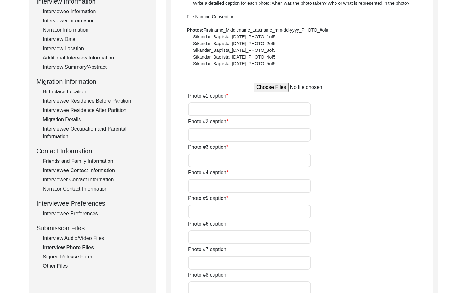
type input "[PERSON_NAME]"
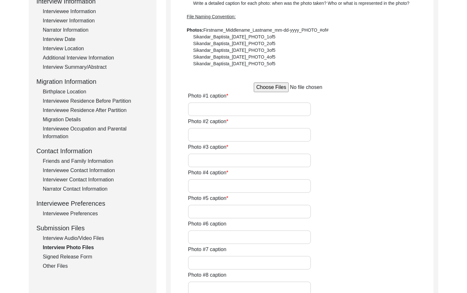
type input "N/A"
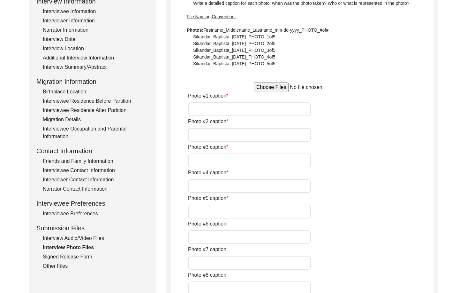
type input "N/A"
type textarea "N/A"
type input "N/A"
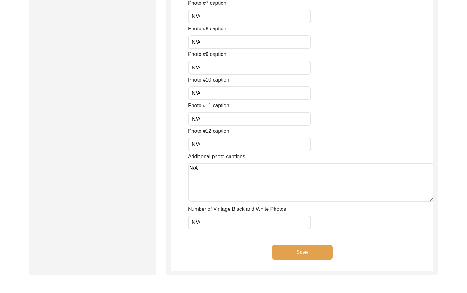
drag, startPoint x: 227, startPoint y: 227, endPoint x: 186, endPoint y: 215, distance: 42.9
drag, startPoint x: 171, startPoint y: 169, endPoint x: 150, endPoint y: 167, distance: 20.6
drag, startPoint x: 226, startPoint y: 139, endPoint x: 174, endPoint y: 138, distance: 51.8
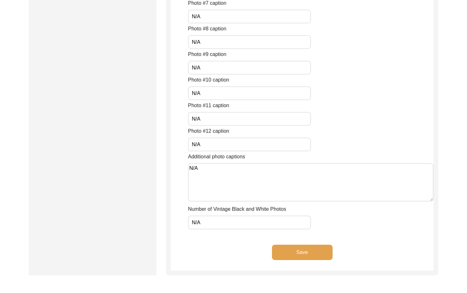
drag, startPoint x: 206, startPoint y: 123, endPoint x: 176, endPoint y: 121, distance: 30.4
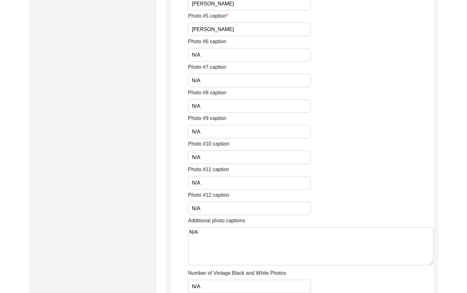
drag, startPoint x: 206, startPoint y: 154, endPoint x: 181, endPoint y: 153, distance: 24.6
drag, startPoint x: 190, startPoint y: 131, endPoint x: 157, endPoint y: 131, distance: 32.6
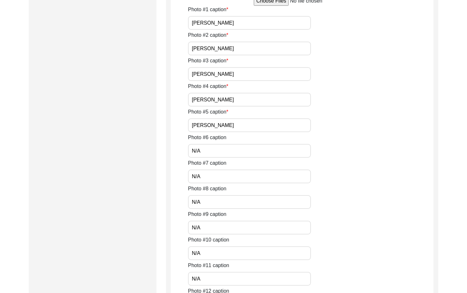
drag, startPoint x: 205, startPoint y: 199, endPoint x: 173, endPoint y: 188, distance: 33.4
click at [173, 188] on app-photo-files "Interview Photo Files Write a detailed caption for each photo: when was the pho…" at bounding box center [302, 64] width 263 height 732
drag, startPoint x: 201, startPoint y: 170, endPoint x: 182, endPoint y: 166, distance: 19.2
click at [182, 166] on app-photo-files "Interview Photo Files Write a detailed caption for each photo: when was the pho…" at bounding box center [302, 64] width 263 height 732
drag, startPoint x: 206, startPoint y: 149, endPoint x: 168, endPoint y: 149, distance: 37.7
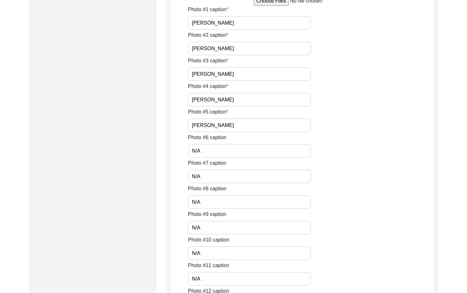
click at [171, 147] on app-photo-files "Interview Photo Files Write a detailed caption for each photo: when was the pho…" at bounding box center [302, 64] width 263 height 732
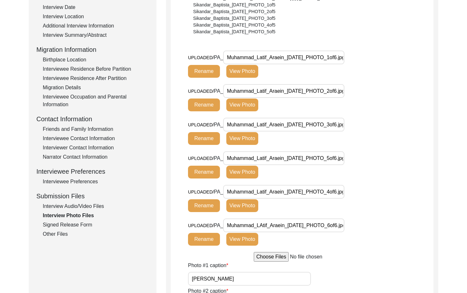
click at [250, 72] on button "View Photo" at bounding box center [242, 71] width 32 height 13
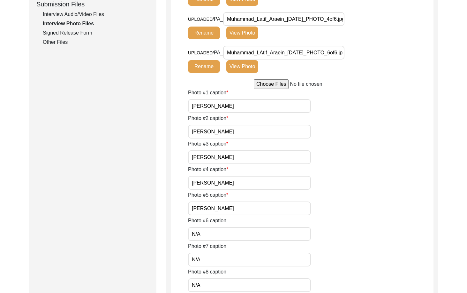
click at [255, 39] on button "View Photo" at bounding box center [242, 33] width 32 height 13
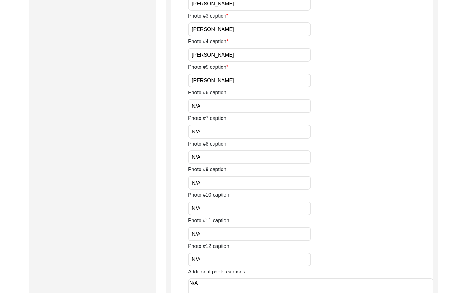
click at [258, 62] on input "[PERSON_NAME]" at bounding box center [249, 55] width 123 height 14
click at [270, 87] on input "[PERSON_NAME]" at bounding box center [249, 80] width 123 height 14
paste input "with interviewer [PERSON_NAME]"
type input "[PERSON_NAME] with interviewer [PERSON_NAME]"
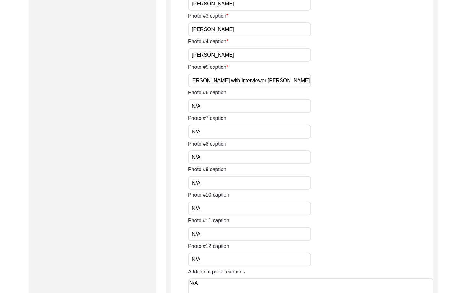
click at [289, 113] on div "Photo #6 caption N/A" at bounding box center [311, 101] width 246 height 24
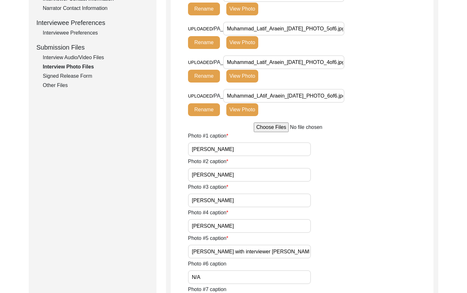
scroll to position [287, 0]
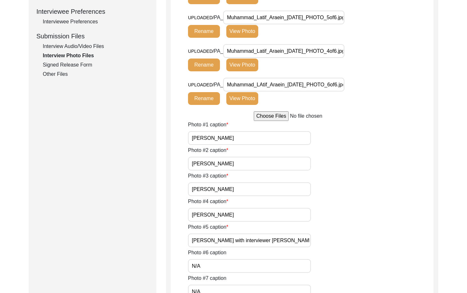
click at [261, 91] on input "Muhammad_LAtif_Araein_[DATE]_PHOTO_6of6.jpg" at bounding box center [283, 85] width 121 height 14
click at [262, 91] on input "Muhammad_LAtif_Araein_[DATE]_PHOTO_6of6.jpg" at bounding box center [283, 85] width 121 height 14
type input "Muhammad_Latif_Araein_[DATE]_PHOTO_6of6.jpg"
click at [209, 105] on button "Rename" at bounding box center [204, 98] width 32 height 13
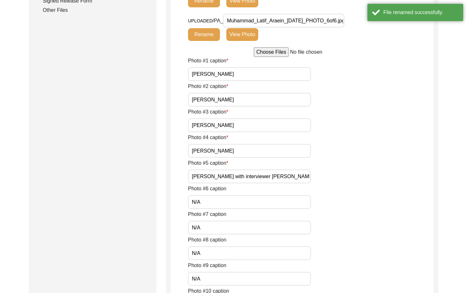
scroll to position [0, 12]
drag, startPoint x: 279, startPoint y: 170, endPoint x: 375, endPoint y: 173, distance: 96.2
click at [349, 47] on div "UPLOADED/ PA_ Muhammad_Latif_Araein_[DATE]_PHOTO_6of6.jpg Rename View Photo" at bounding box center [311, 31] width 246 height 34
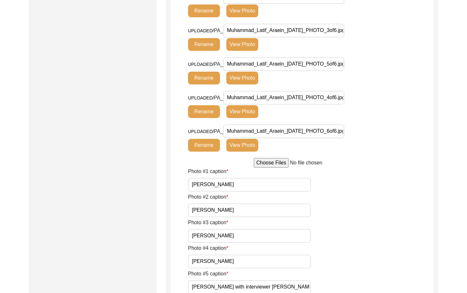
scroll to position [575, 0]
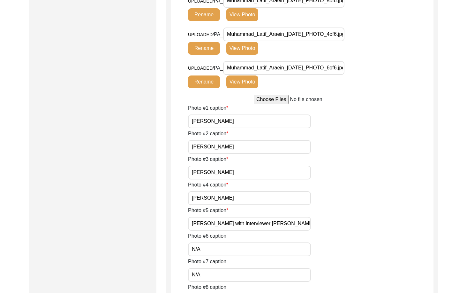
drag, startPoint x: 212, startPoint y: 123, endPoint x: 159, endPoint y: 134, distance: 53.8
click at [153, 124] on div "Submission Form Archivist Interview Information Interviewee Information Intervi…" at bounding box center [234, 14] width 410 height 1037
drag, startPoint x: 227, startPoint y: 243, endPoint x: 150, endPoint y: 234, distance: 77.8
click at [153, 234] on div "Submission Form Archivist Interview Information Interviewee Information Intervi…" at bounding box center [234, 14] width 410 height 1037
paste input "[PERSON_NAME]"
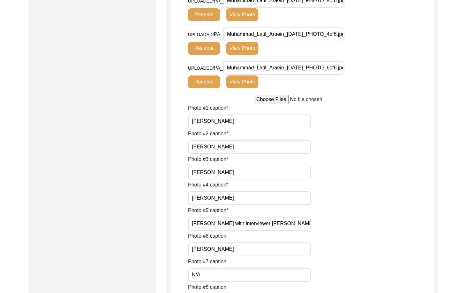
type input "[PERSON_NAME]"
click at [150, 234] on div "Submission Form Archivist Interview Information Interviewee Information Intervi…" at bounding box center [93, 14] width 128 height 1037
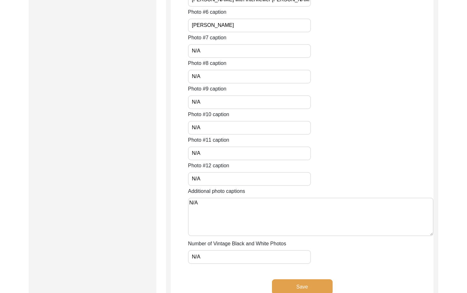
click at [301, 283] on button "Save" at bounding box center [302, 286] width 61 height 15
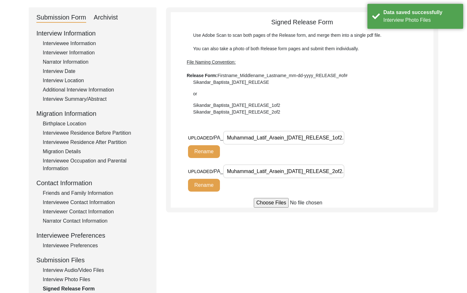
scroll to position [0, 17]
drag, startPoint x: 280, startPoint y: 168, endPoint x: 378, endPoint y: 169, distance: 98.7
click at [349, 169] on div "UPLOADED/ PA_ Muhammad_Latif_Araein_[DATE]_RELEASE_2of2.jpg Rename" at bounding box center [311, 181] width 246 height 34
click at [349, 155] on div "UPLOADED/ PA_ Muhammad_Latif_Araein_[DATE]_RELEASE_1of2.jpg Rename" at bounding box center [274, 144] width 172 height 27
drag, startPoint x: 312, startPoint y: 140, endPoint x: 395, endPoint y: 149, distance: 84.2
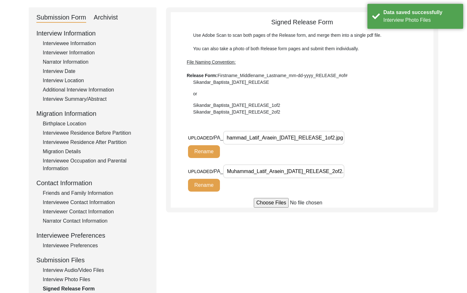
click at [349, 149] on div "UPLOADED/ PA_ Muhammad_Latif_Araein_[DATE]_RELEASE_1of2.jpg Rename" at bounding box center [311, 148] width 246 height 34
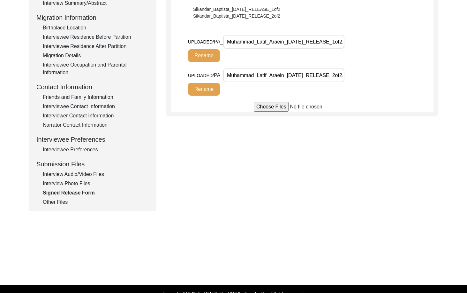
click at [74, 202] on div "Other Files" at bounding box center [96, 202] width 106 height 8
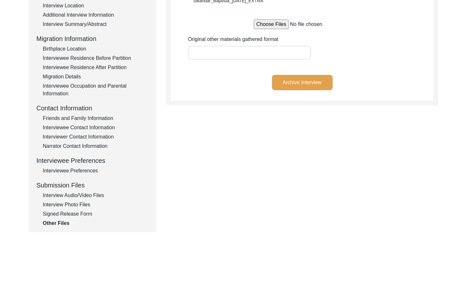
scroll to position [96, 0]
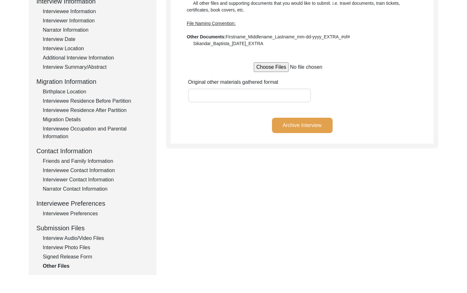
click at [76, 242] on div "Interview Information Interviewee Information Interviewer Information Narrator …" at bounding box center [92, 132] width 112 height 273
click at [77, 245] on div "Interview Photo Files" at bounding box center [96, 247] width 106 height 8
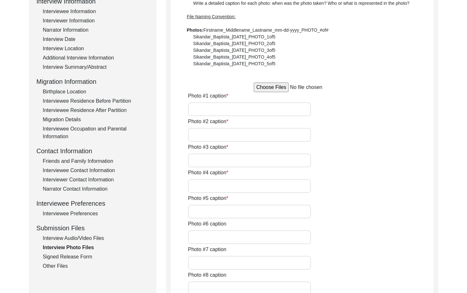
type input "[PERSON_NAME]"
type input "[PERSON_NAME] with interviewer [PERSON_NAME]"
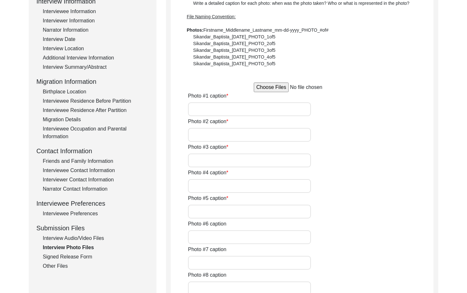
type input "[PERSON_NAME]"
type input "N/A"
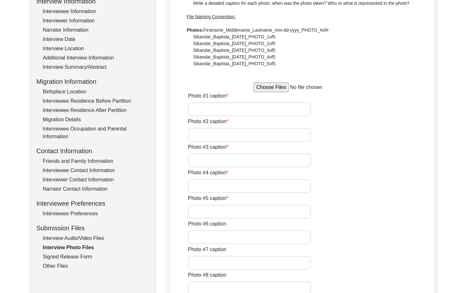
type input "N/A"
type textarea "N/A"
type input "N/A"
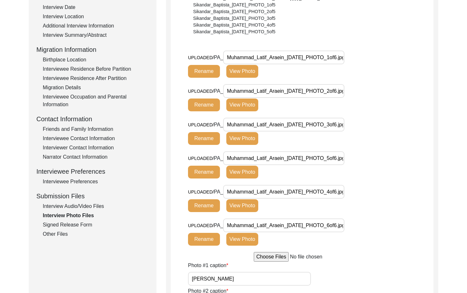
scroll to position [0, 0]
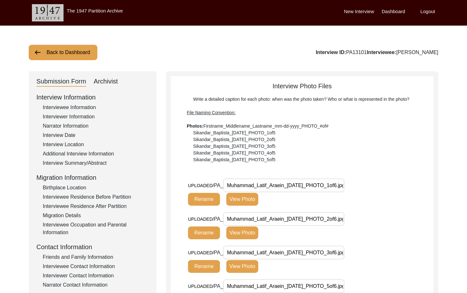
drag, startPoint x: 94, startPoint y: 73, endPoint x: 96, endPoint y: 79, distance: 5.5
click at [97, 80] on div "Archivist" at bounding box center [106, 81] width 24 height 10
select select "442"
select select "Archiving In Progress"
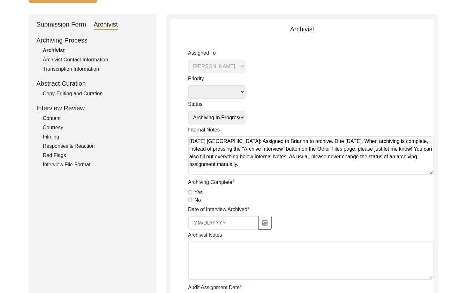
scroll to position [64, 0]
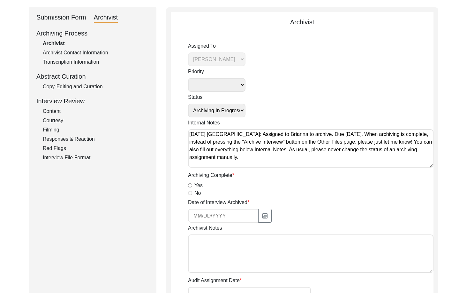
click at [191, 183] on input "Yes" at bounding box center [190, 185] width 4 height 4
radio input "true"
click at [256, 212] on input at bounding box center [223, 216] width 71 height 14
click at [260, 214] on button "button" at bounding box center [264, 216] width 13 height 14
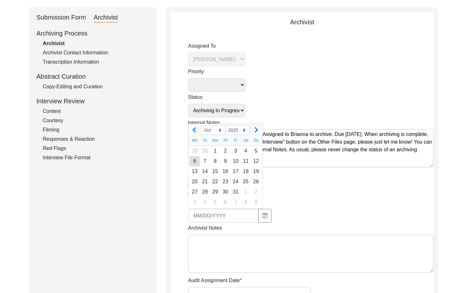
click at [195, 163] on div "6" at bounding box center [195, 161] width 10 height 10
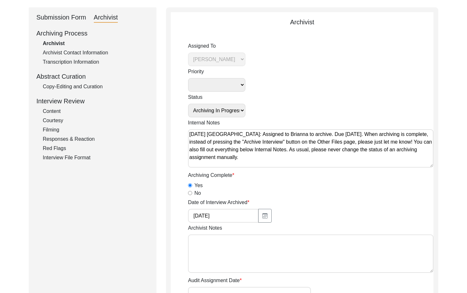
click at [236, 252] on textarea "Archivist Notes" at bounding box center [311, 253] width 246 height 38
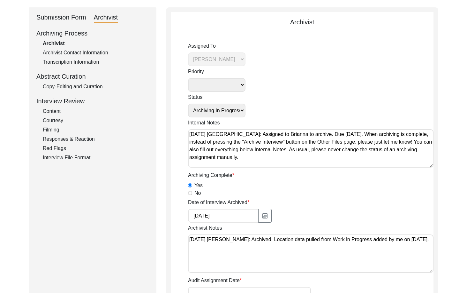
click at [349, 214] on div "Date of Interview Archived [DATE]" at bounding box center [311, 210] width 246 height 24
click at [349, 236] on textarea "[DATE] [PERSON_NAME]: Archived. Location data pulled from Work in Progress adde…" at bounding box center [311, 253] width 246 height 38
click at [349, 240] on textarea "[DATE] [PERSON_NAME]: Archived. Location data pulled from Work in Progress adde…" at bounding box center [311, 253] width 246 height 38
click at [349, 246] on textarea "[DATE] [PERSON_NAME]: Archived. Location data pulled from Work in Progress adde…" at bounding box center [311, 253] width 246 height 38
click at [335, 254] on textarea "[DATE] [PERSON_NAME]: Archived. Location data pulled from Work in Progress adde…" at bounding box center [311, 253] width 246 height 38
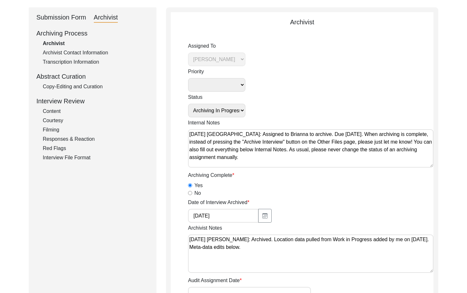
paste textarea "Loremip dolor sitame Consectetur Adipi: Elits d eiusmo tempo In Utl et Dolorema…"
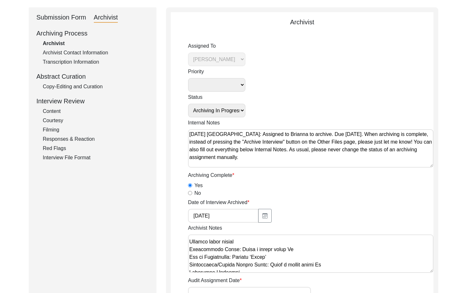
scroll to position [32, 0]
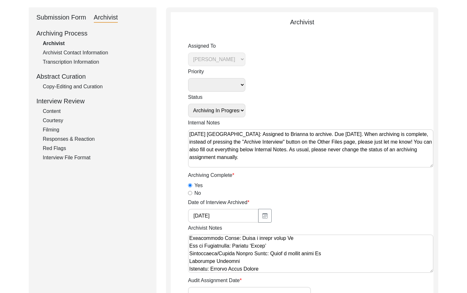
click at [332, 257] on textarea "Archivist Notes" at bounding box center [311, 253] width 246 height 38
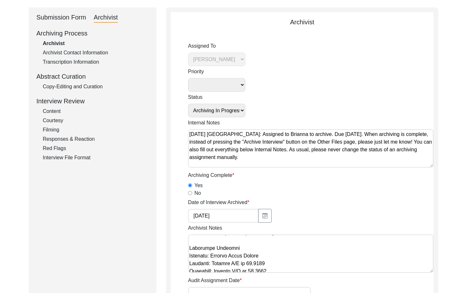
scroll to position [64, 0]
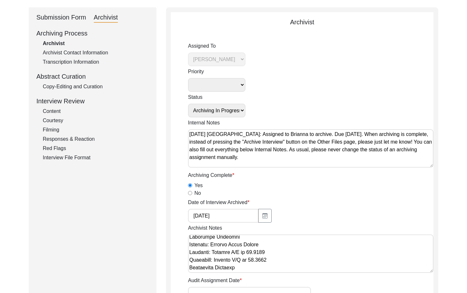
click at [314, 262] on textarea "Archivist Notes" at bounding box center [311, 253] width 246 height 38
click at [305, 267] on textarea "Archivist Notes" at bounding box center [311, 253] width 246 height 38
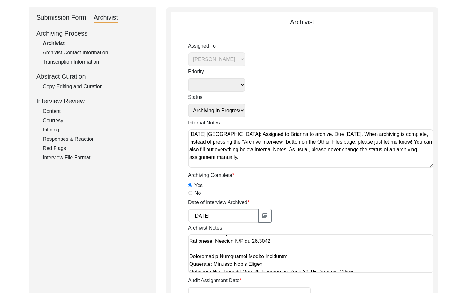
scroll to position [132, 0]
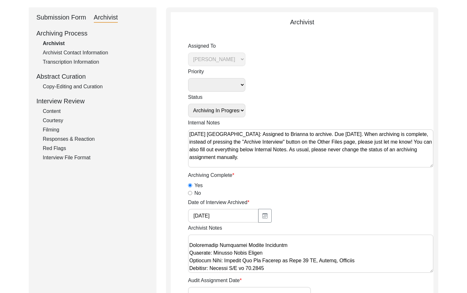
click at [349, 264] on textarea "Archivist Notes" at bounding box center [311, 253] width 246 height 38
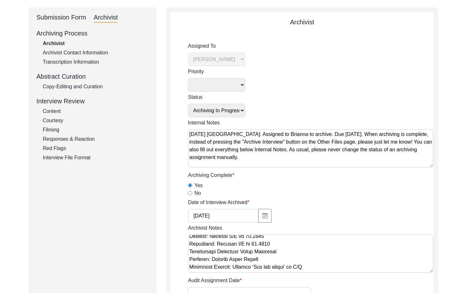
click at [278, 247] on textarea "Archivist Notes" at bounding box center [311, 253] width 246 height 38
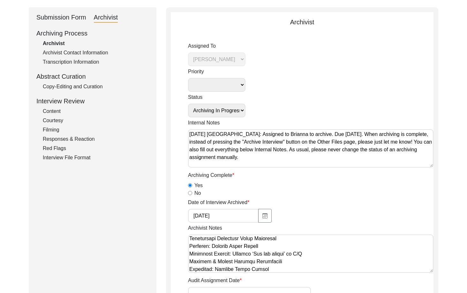
scroll to position [196, 0]
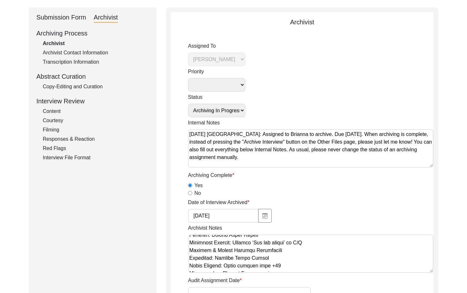
click at [318, 244] on textarea "Archivist Notes" at bounding box center [311, 253] width 246 height 38
click at [303, 241] on textarea "Archivist Notes" at bounding box center [311, 253] width 246 height 38
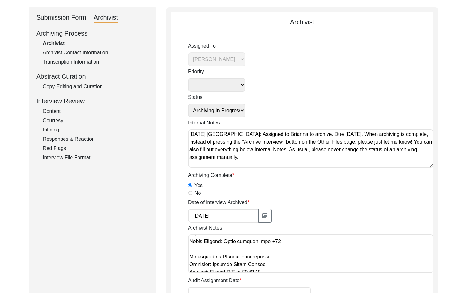
scroll to position [260, 0]
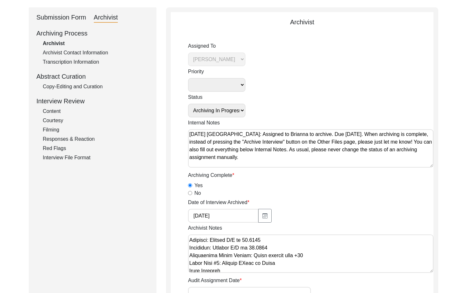
click at [313, 250] on textarea "Archivist Notes" at bounding box center [311, 253] width 246 height 38
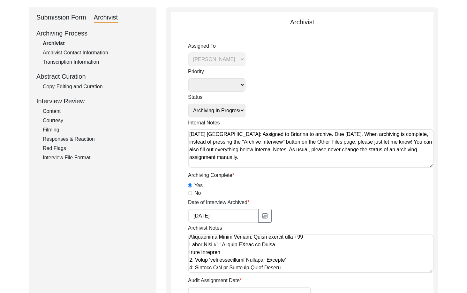
click at [317, 237] on textarea "Archivist Notes" at bounding box center [311, 253] width 246 height 38
click at [189, 253] on textarea "Archivist Notes" at bounding box center [311, 253] width 246 height 38
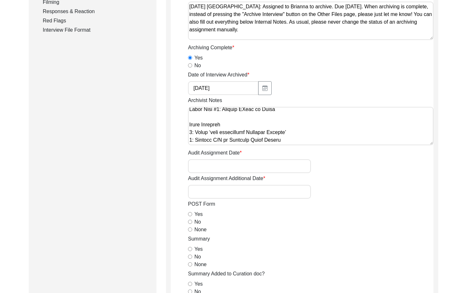
scroll to position [192, 0]
click at [191, 227] on input "None" at bounding box center [190, 229] width 4 height 4
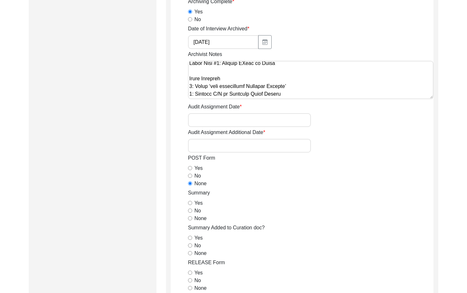
scroll to position [319, 0]
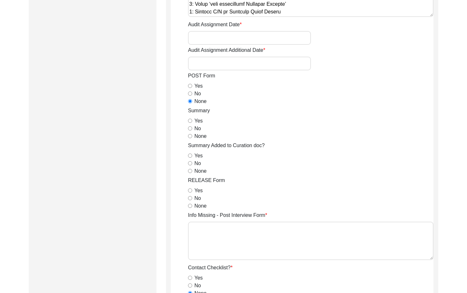
click at [189, 120] on input "Yes" at bounding box center [190, 120] width 4 height 4
click at [190, 119] on input "Yes" at bounding box center [190, 120] width 4 height 4
click at [194, 164] on div "No" at bounding box center [311, 163] width 246 height 8
click at [191, 164] on input "No" at bounding box center [190, 163] width 4 height 4
drag, startPoint x: 191, startPoint y: 191, endPoint x: 186, endPoint y: 194, distance: 5.8
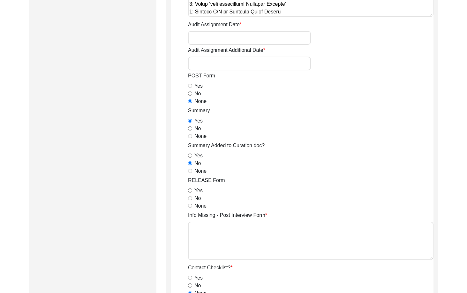
click at [191, 191] on input "Yes" at bounding box center [190, 190] width 4 height 4
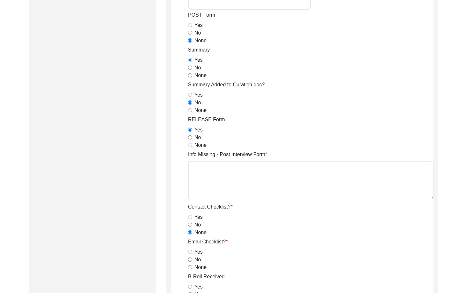
scroll to position [447, 0]
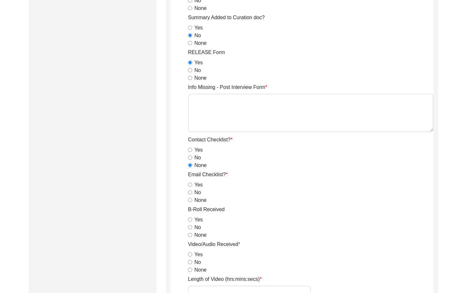
click at [189, 192] on input "No" at bounding box center [190, 192] width 4 height 4
click at [189, 220] on input "Yes" at bounding box center [190, 219] width 4 height 4
click at [190, 253] on input "Yes" at bounding box center [190, 254] width 4 height 4
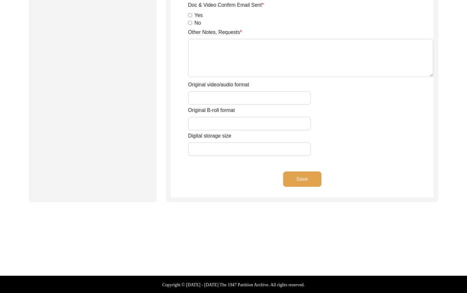
scroll to position [970, 0]
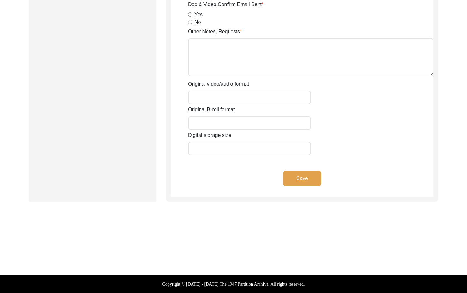
click at [218, 101] on input "Original video/audio format" at bounding box center [249, 97] width 123 height 14
click at [229, 128] on input "Original B-roll format" at bounding box center [249, 123] width 123 height 14
click at [296, 180] on button "Save" at bounding box center [302, 178] width 38 height 15
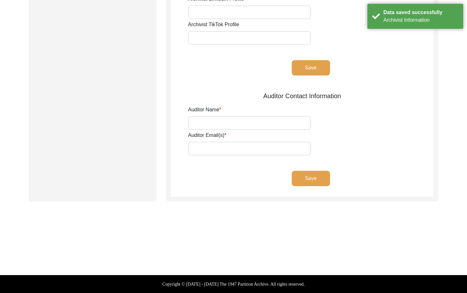
scroll to position [37, 0]
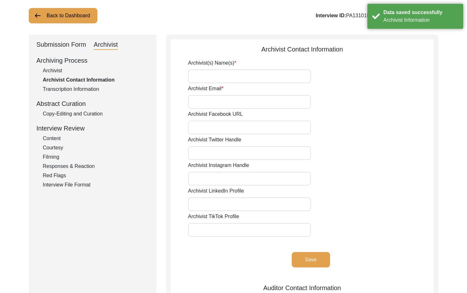
click at [224, 78] on input "Archivist(s) Name(s)" at bounding box center [249, 76] width 123 height 14
click at [318, 256] on button "Save" at bounding box center [311, 259] width 38 height 15
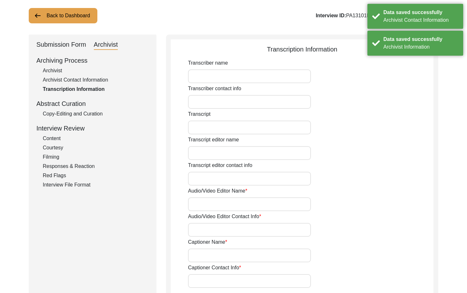
click at [80, 105] on div "Abstract Curation" at bounding box center [92, 104] width 112 height 10
click at [82, 112] on div "Copy-Editing and Curation" at bounding box center [96, 114] width 106 height 8
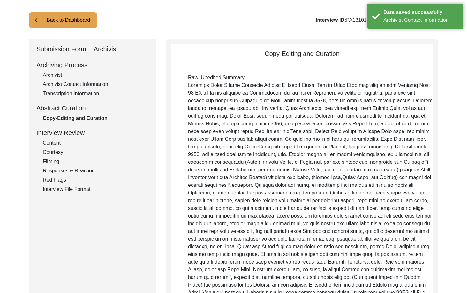
scroll to position [0, 0]
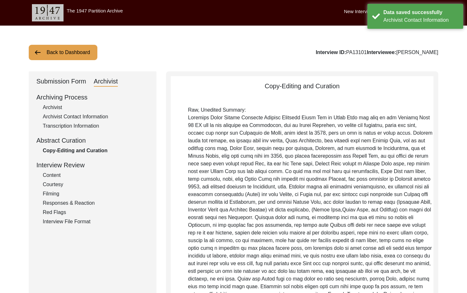
click at [80, 84] on div "Submission Form" at bounding box center [61, 81] width 50 height 10
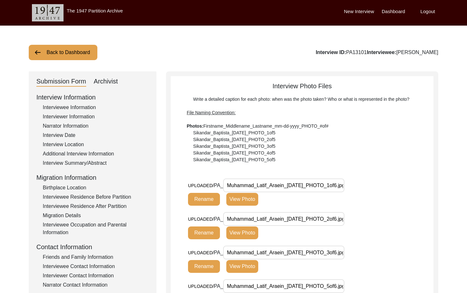
click at [82, 158] on div "Interview Information Interviewee Information Interviewer Information Narrator …" at bounding box center [92, 228] width 112 height 273
click at [113, 163] on div "Interview Summary/Abstract" at bounding box center [96, 163] width 106 height 8
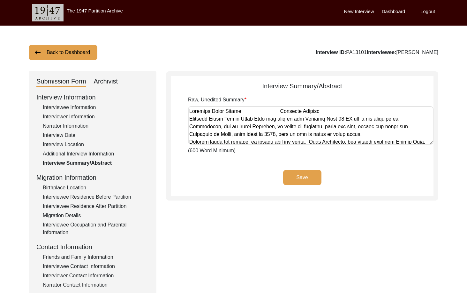
click at [111, 163] on div "Interview Summary/Abstract" at bounding box center [96, 163] width 106 height 8
click at [236, 135] on textarea "Raw, Unedited Summary" at bounding box center [311, 125] width 246 height 38
click at [241, 163] on app-archivist-abstract-curation "Interview Summary/Abstract Raw, Unedited Summary (600 Word Minimum) Save" at bounding box center [302, 138] width 263 height 114
click at [117, 80] on div "Archivist" at bounding box center [106, 81] width 24 height 10
